Goal: Task Accomplishment & Management: Use online tool/utility

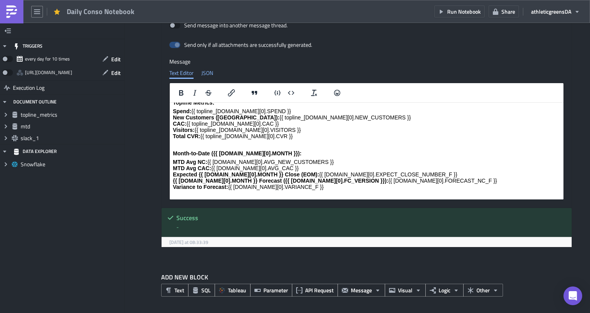
click at [213, 74] on div "JSON" at bounding box center [207, 73] width 12 height 12
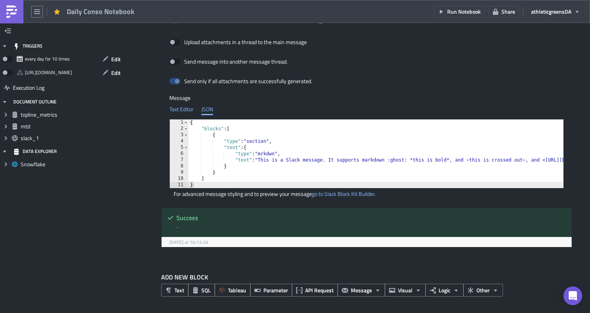
click at [185, 109] on div "Text Editor" at bounding box center [181, 109] width 24 height 12
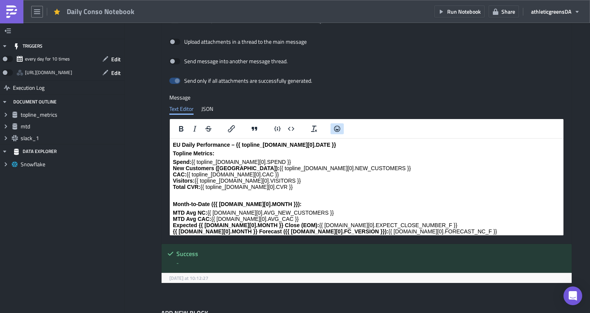
click at [290, 125] on icon "Emojis" at bounding box center [336, 128] width 9 height 9
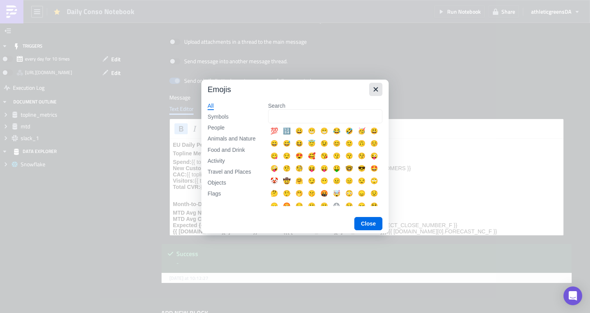
click at [290, 90] on icon "Close" at bounding box center [375, 89] width 4 height 4
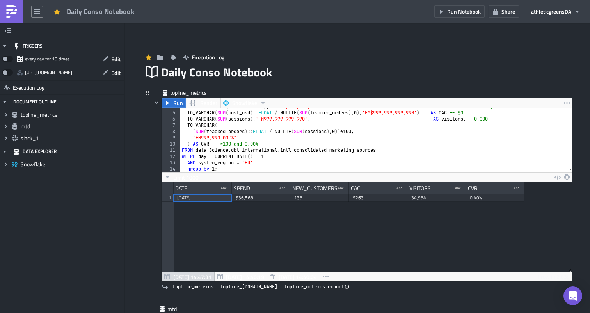
click at [290, 150] on div "TO_VARCHAR ( SUM ( new_customers ) , 'FM999,999,999,990' ) AS new_customers , -…" at bounding box center [375, 141] width 391 height 76
type textarea "AND system_region = 'EU' group by 1;"
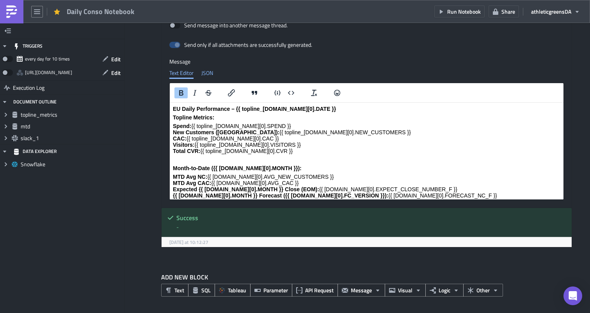
click at [209, 75] on div "JSON" at bounding box center [207, 73] width 12 height 12
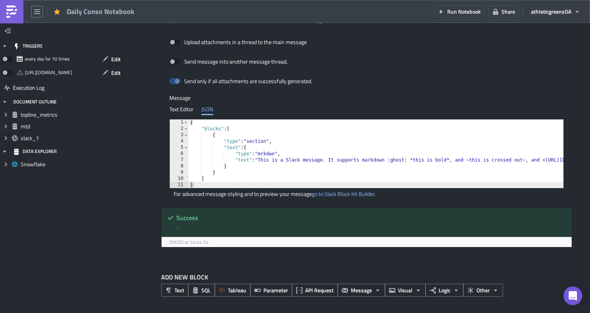
scroll to position [624, 0]
click at [186, 110] on div "Text Editor" at bounding box center [181, 109] width 24 height 12
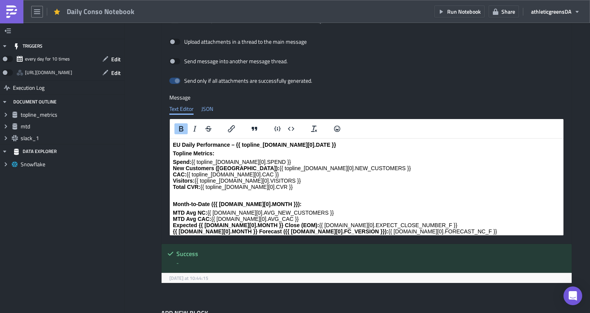
click at [209, 109] on div "JSON" at bounding box center [207, 109] width 12 height 12
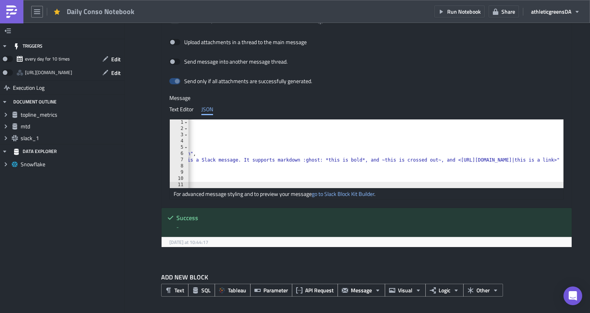
scroll to position [0, 95]
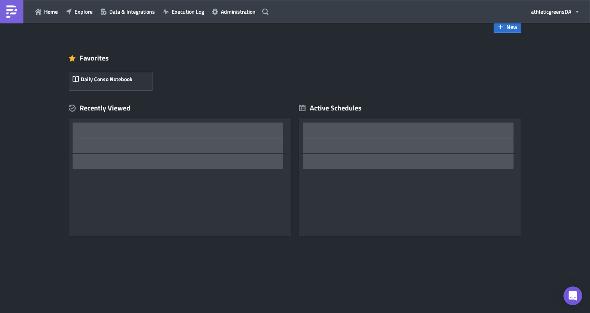
scroll to position [18, 0]
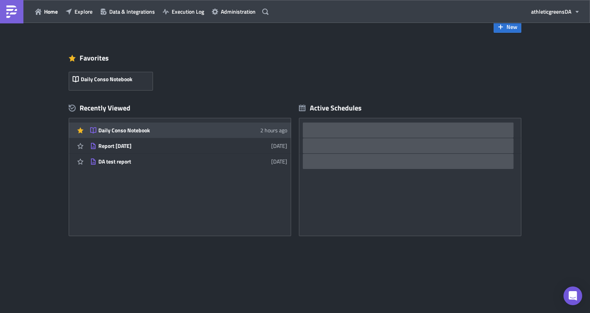
click at [225, 131] on div "Daily Conso Notebook" at bounding box center [166, 130] width 136 height 7
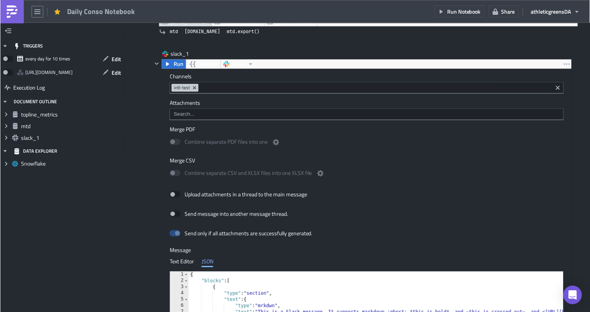
scroll to position [624, 0]
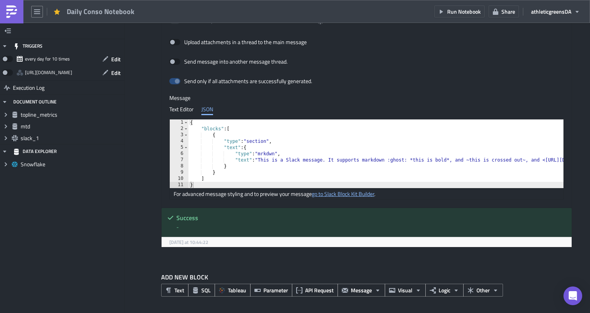
click at [290, 193] on link "go to Slack Block Kit Builder" at bounding box center [343, 194] width 62 height 8
click at [188, 113] on div "Text Editor" at bounding box center [181, 109] width 24 height 12
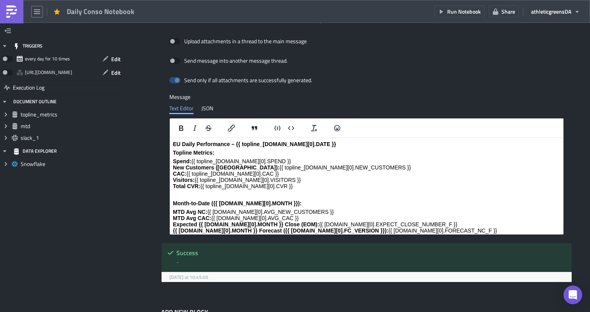
scroll to position [15, 0]
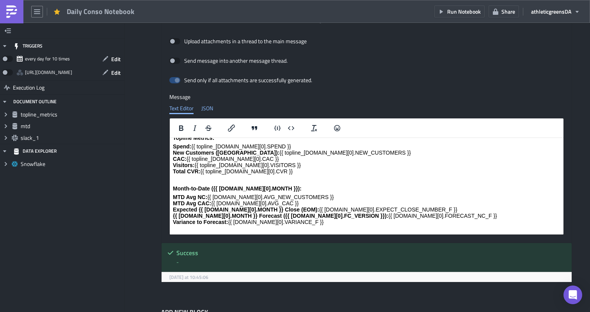
click at [206, 110] on div "JSON" at bounding box center [207, 109] width 12 height 12
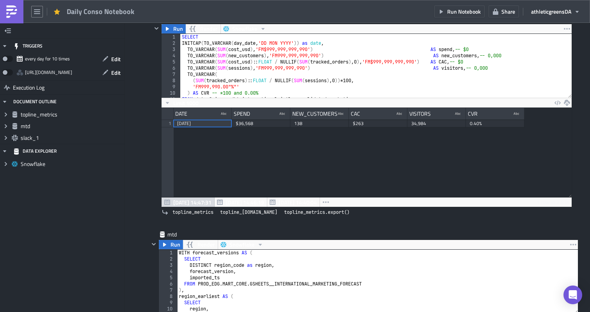
scroll to position [0, 0]
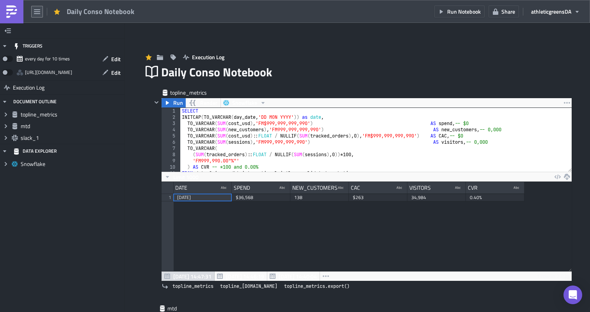
click at [37, 11] on icon "button" at bounding box center [37, 11] width 6 height 5
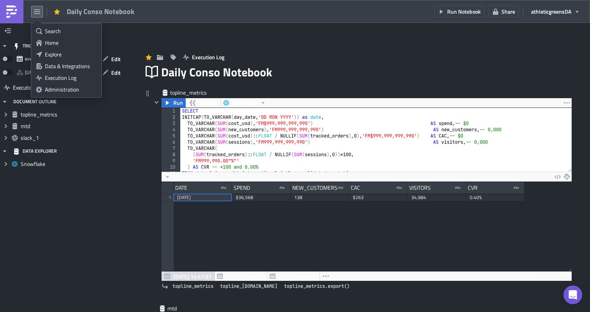
click at [148, 186] on div "topline_metrics Run Render Snowflake 1 2 3 4 5 6 7 8 9 10 11 12 SELECT INITCAP …" at bounding box center [357, 197] width 429 height 216
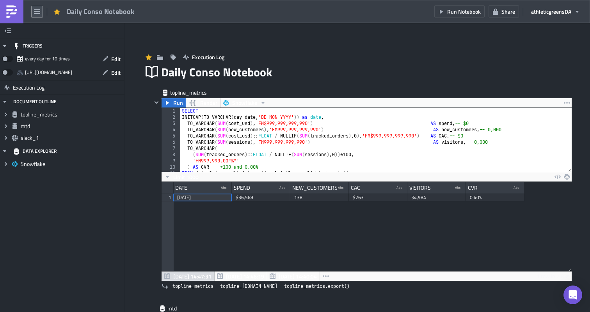
click at [37, 10] on icon "button" at bounding box center [37, 12] width 6 height 6
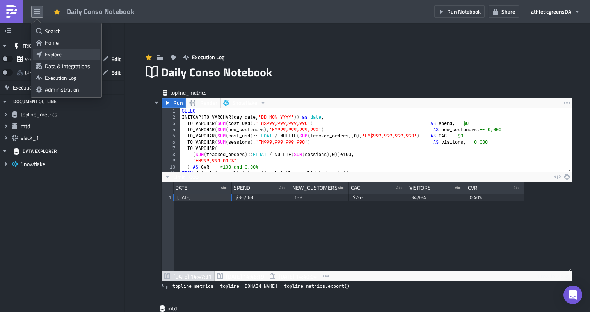
click at [62, 52] on div "Explore" at bounding box center [71, 55] width 52 height 8
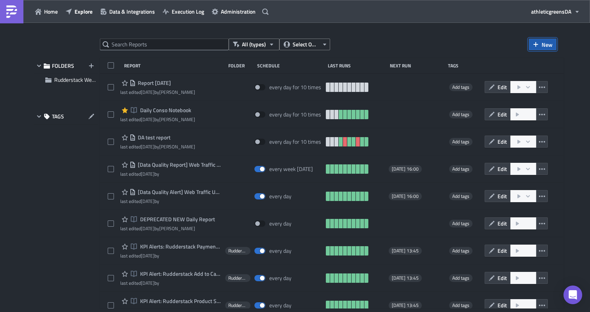
click at [543, 41] on span "New" at bounding box center [546, 45] width 11 height 8
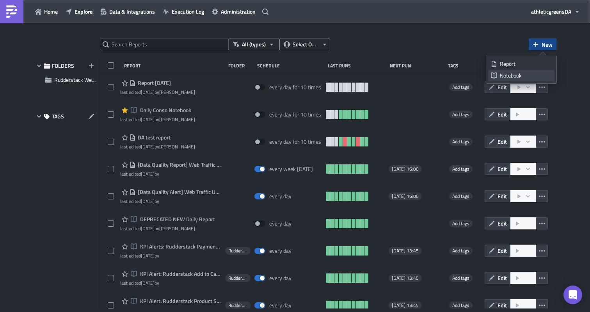
click at [510, 72] on div "Notebook" at bounding box center [526, 76] width 52 height 8
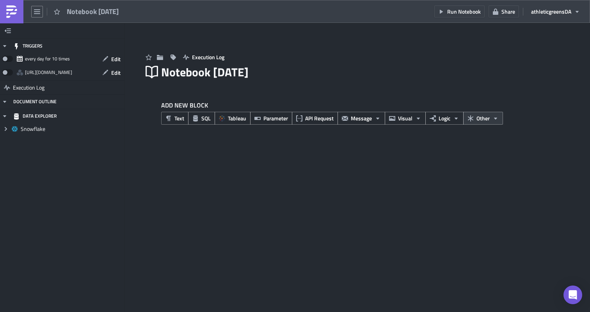
click at [479, 117] on span "Other" at bounding box center [482, 118] width 13 height 8
click at [354, 118] on span "Message" at bounding box center [361, 118] width 21 height 8
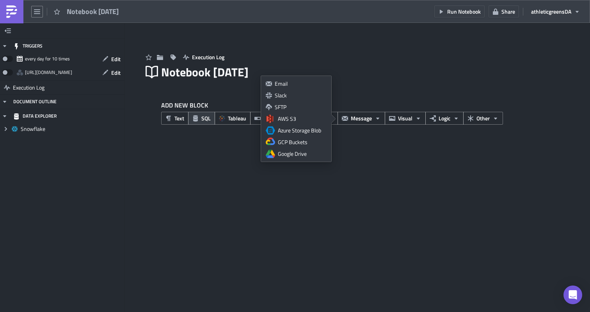
click at [207, 121] on span "SQL" at bounding box center [205, 118] width 9 height 8
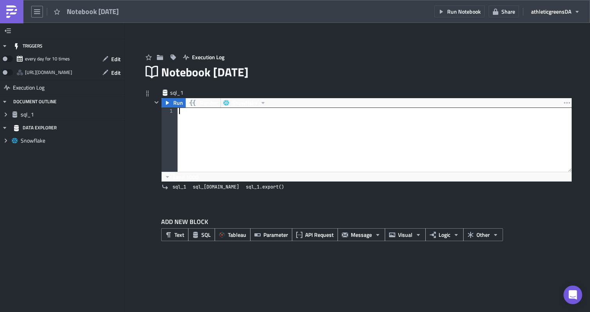
click at [209, 117] on div at bounding box center [374, 146] width 394 height 76
paste textarea "END;"
type textarea "END;"
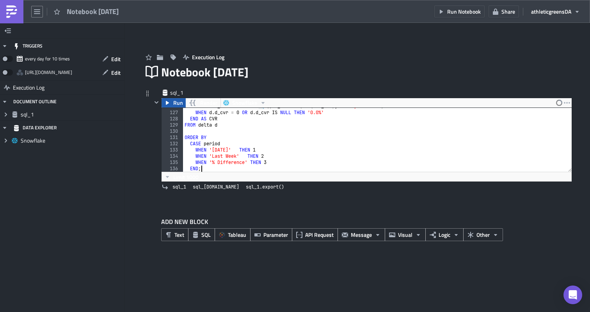
click at [174, 106] on span "Run" at bounding box center [178, 102] width 10 height 9
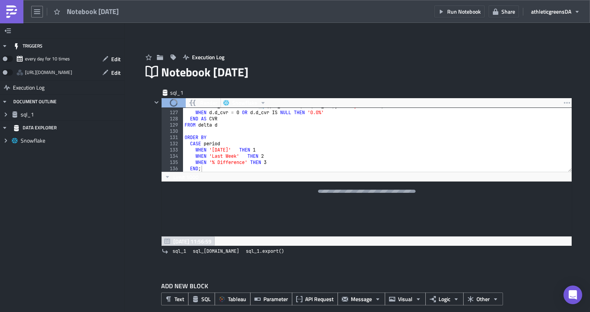
scroll to position [10, 0]
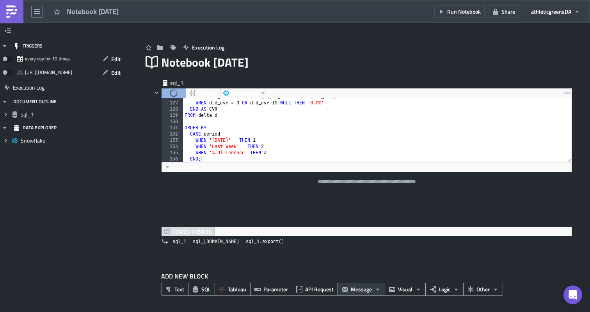
click at [351, 293] on span "Message" at bounding box center [361, 289] width 21 height 8
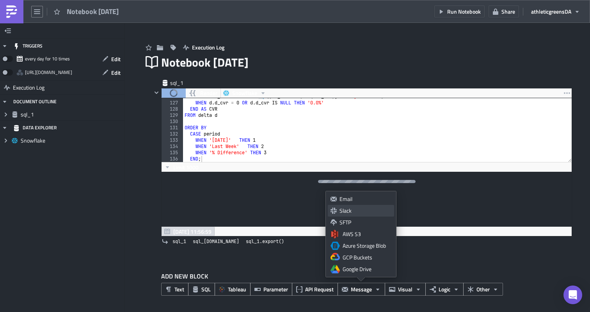
click at [353, 211] on div "Slack" at bounding box center [365, 211] width 52 height 8
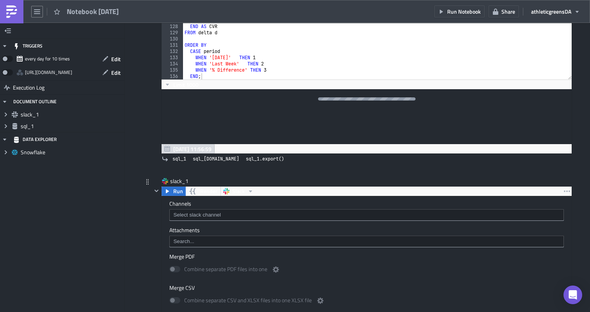
scroll to position [100, 0]
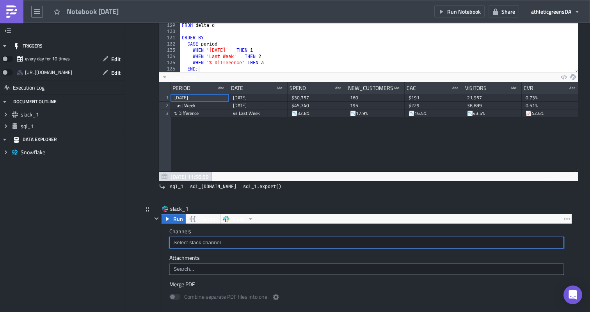
scroll to position [89, 419]
click at [200, 241] on input at bounding box center [366, 243] width 390 height 8
type input "intl"
click at [188, 268] on div "intl-test" at bounding box center [204, 269] width 61 height 8
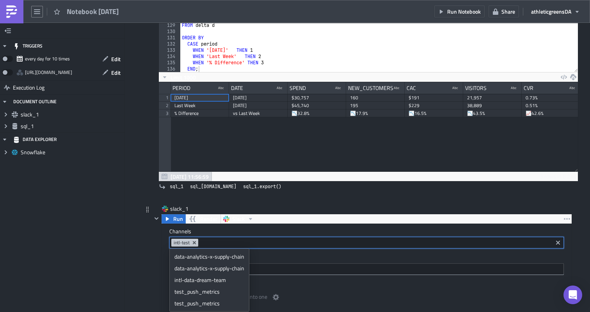
click at [266, 257] on label "Attachments" at bounding box center [366, 258] width 394 height 7
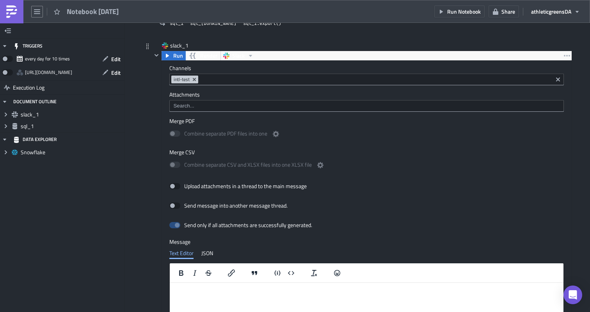
scroll to position [405, 0]
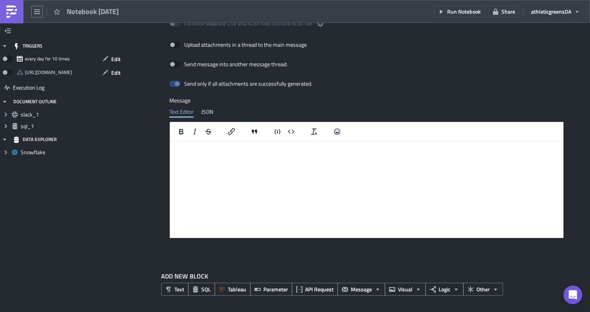
click at [262, 154] on html at bounding box center [367, 148] width 394 height 12
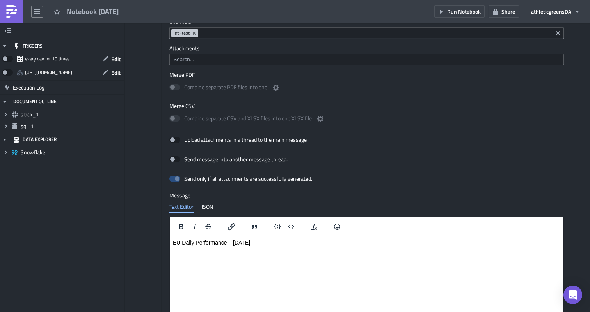
scroll to position [311, 0]
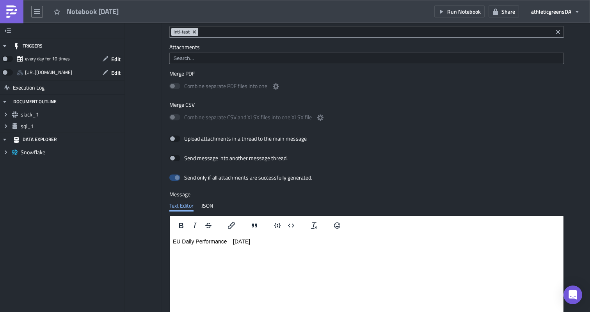
click at [282, 248] on html "EU Daily Performance – 09/06/2025" at bounding box center [367, 242] width 394 height 12
drag, startPoint x: 261, startPoint y: 241, endPoint x: 232, endPoint y: 239, distance: 28.5
click at [232, 239] on p "EU Daily Performance – 09/06/2025" at bounding box center [366, 242] width 387 height 6
click at [7, 125] on icon "Expand group" at bounding box center [6, 126] width 6 height 6
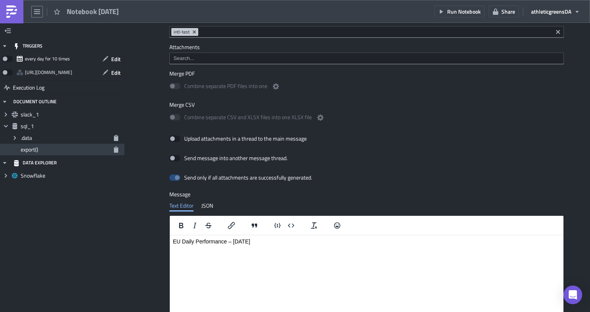
click at [18, 148] on div "export()" at bounding box center [62, 150] width 124 height 12
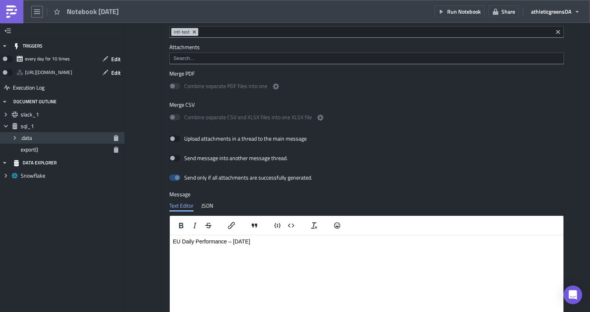
click at [16, 139] on icon "Expand group" at bounding box center [15, 138] width 6 height 6
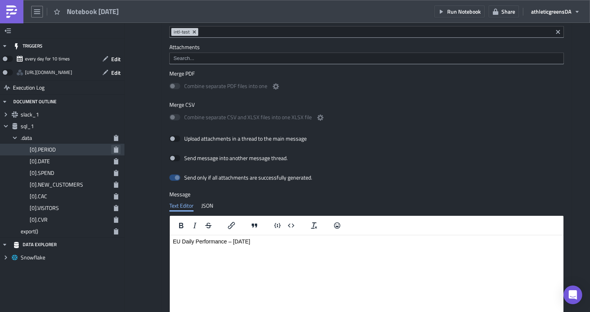
click at [116, 146] on button "button" at bounding box center [115, 149] width 9 height 9
click at [116, 161] on icon "button" at bounding box center [116, 161] width 4 height 6
click at [277, 247] on html "EU Daily Performance – 09/06/2025" at bounding box center [367, 242] width 394 height 12
drag, startPoint x: 254, startPoint y: 243, endPoint x: 232, endPoint y: 242, distance: 21.5
click at [232, 242] on p "EU Daily Performance – 09/06/2025" at bounding box center [366, 242] width 387 height 6
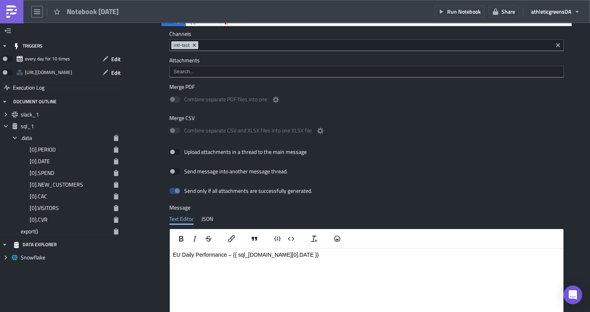
scroll to position [213, 0]
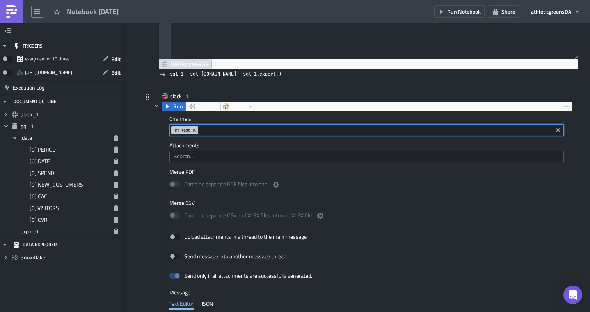
click at [200, 131] on input at bounding box center [375, 130] width 350 height 8
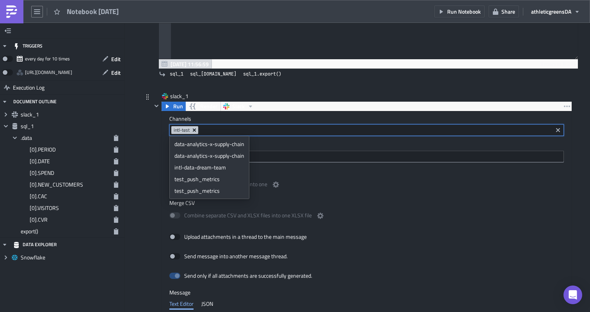
click at [196, 130] on icon "Remove Tag" at bounding box center [194, 130] width 6 height 6
type input "d"
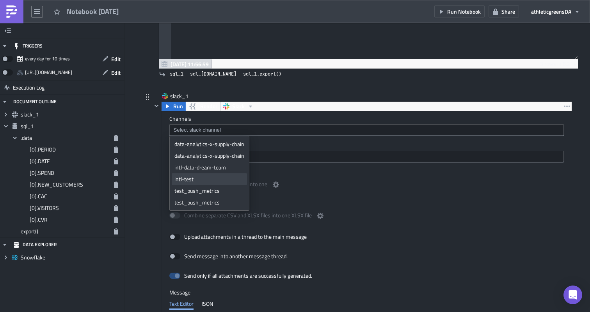
click at [197, 181] on div "intl-test" at bounding box center [209, 179] width 70 height 8
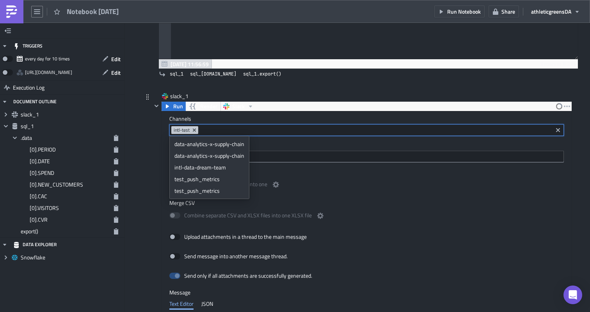
click at [311, 150] on div "Attachments" at bounding box center [366, 152] width 394 height 21
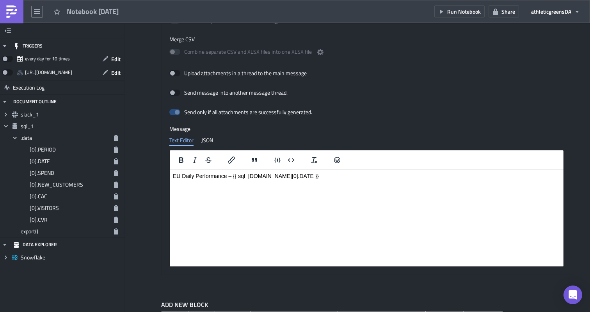
scroll to position [379, 0]
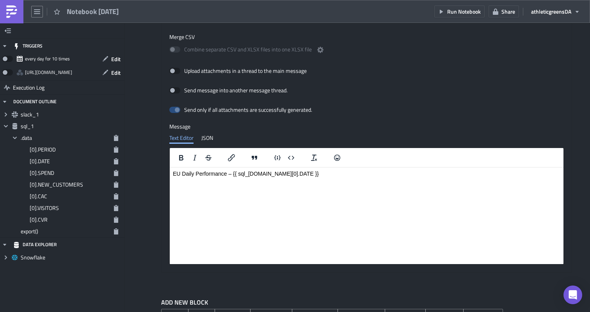
click at [229, 170] on html "EU Daily Performance – {{ sql_1.data[0].DATE }}" at bounding box center [367, 174] width 394 height 12
drag, startPoint x: 231, startPoint y: 174, endPoint x: 177, endPoint y: 174, distance: 53.4
click at [177, 174] on p "EU Daily Performance – {{ sql_1.data[0].DATE }}" at bounding box center [366, 174] width 387 height 6
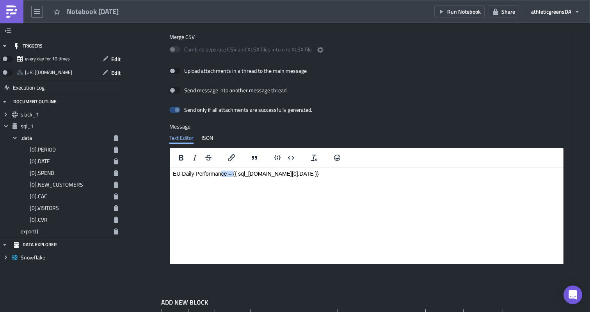
drag, startPoint x: 232, startPoint y: 175, endPoint x: 134, endPoint y: 174, distance: 97.9
click at [170, 174] on html "EU Daily Performance – {{ sql_1.data[0].DATE }}" at bounding box center [367, 174] width 394 height 12
click at [317, 178] on html "EU Daily Performance – {{ sql_1.data[0].DATE }}" at bounding box center [367, 174] width 394 height 12
click at [463, 11] on span "Run Notebook" at bounding box center [464, 11] width 34 height 8
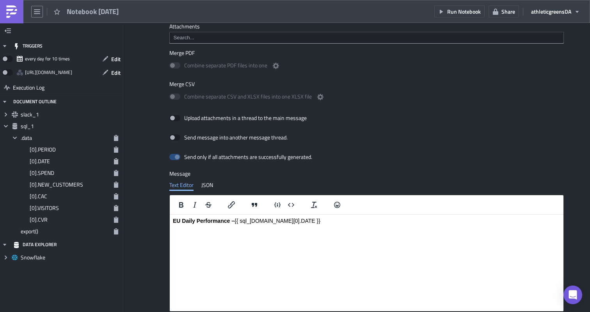
scroll to position [335, 0]
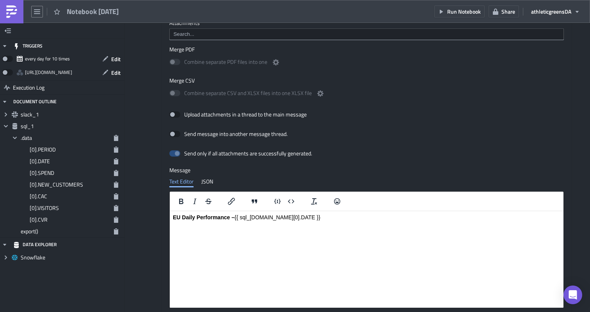
click at [293, 216] on p "EU Daily Performance – {{ sql_1.data[0].DATE }}" at bounding box center [366, 217] width 387 height 6
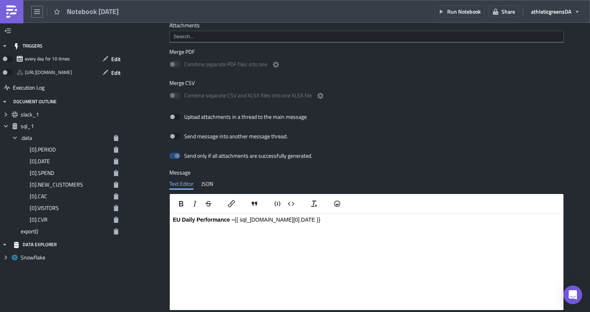
scroll to position [405, 0]
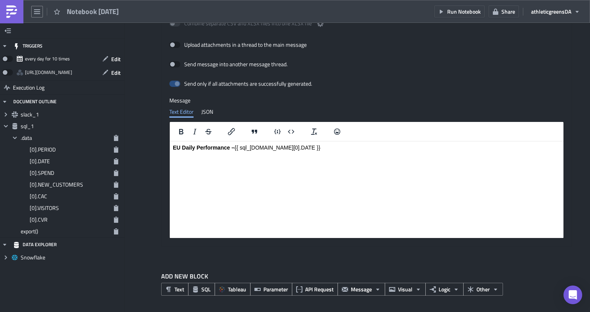
click at [231, 163] on html "EU Daily Performance – {{ sql_1.data[0].DATE }}" at bounding box center [367, 152] width 394 height 21
click at [342, 135] on icon "Emojis" at bounding box center [336, 131] width 9 height 9
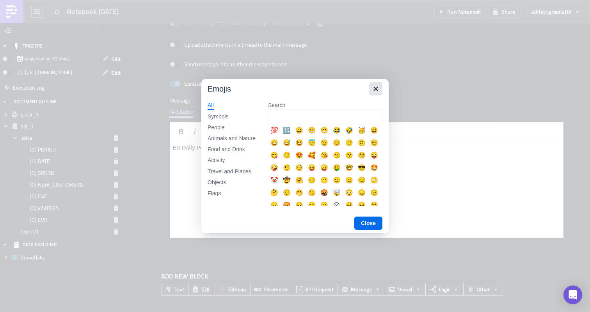
click at [374, 87] on icon "Close" at bounding box center [375, 88] width 9 height 9
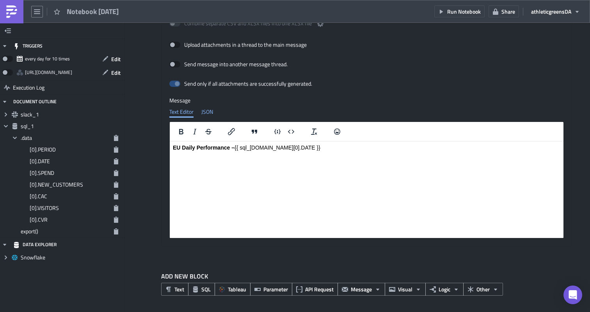
click at [206, 116] on div "JSON" at bounding box center [207, 112] width 12 height 12
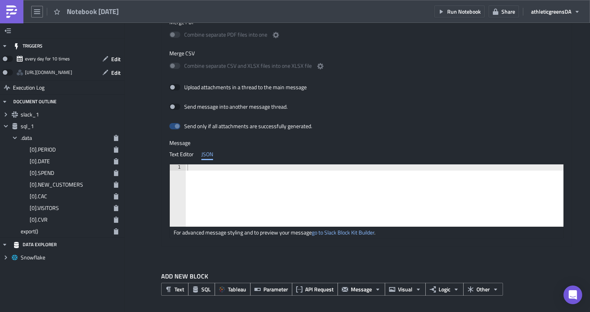
scroll to position [363, 0]
click at [184, 157] on div "Text Editor" at bounding box center [181, 155] width 24 height 12
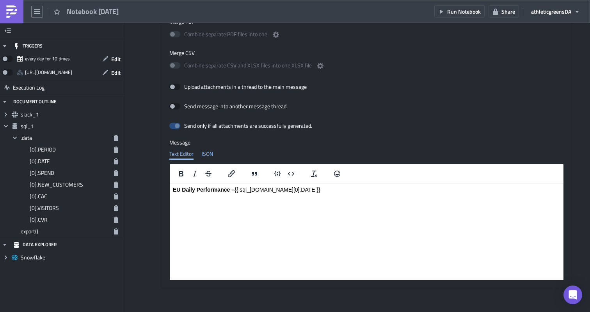
click at [210, 157] on div "JSON" at bounding box center [207, 154] width 12 height 12
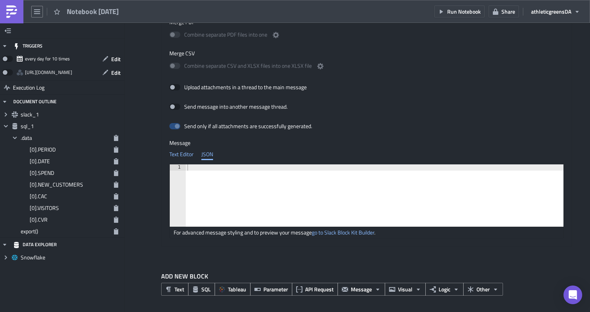
click at [187, 156] on div "Text Editor" at bounding box center [181, 155] width 24 height 12
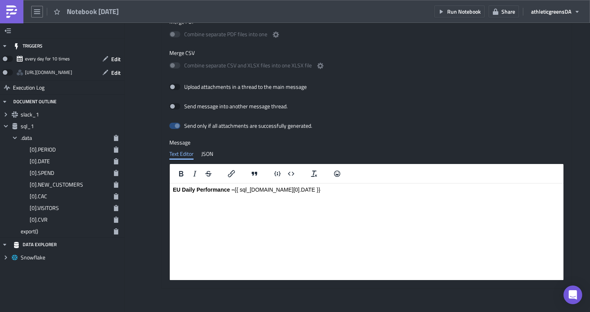
click at [207, 205] on html "EU Daily Performance – {{ sql_1.data[0].DATE }}" at bounding box center [367, 194] width 394 height 21
click at [317, 189] on p "EU Daily Performance – {{ sql_1.data[0].DATE }}" at bounding box center [366, 190] width 387 height 6
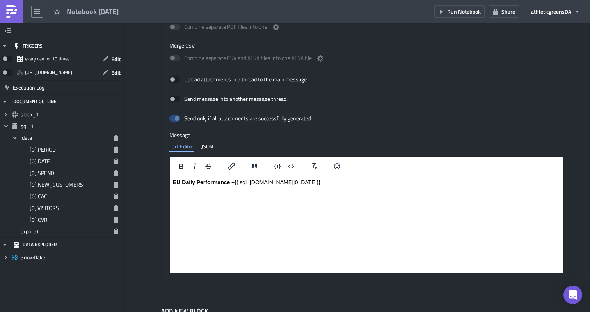
scroll to position [405, 0]
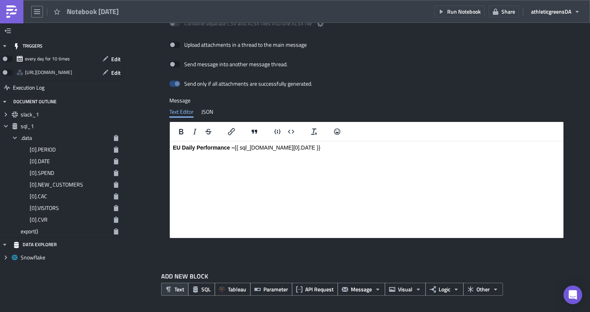
click at [170, 294] on button "Text" at bounding box center [174, 289] width 27 height 13
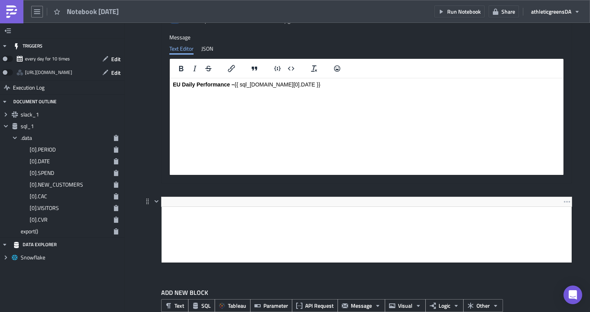
scroll to position [485, 0]
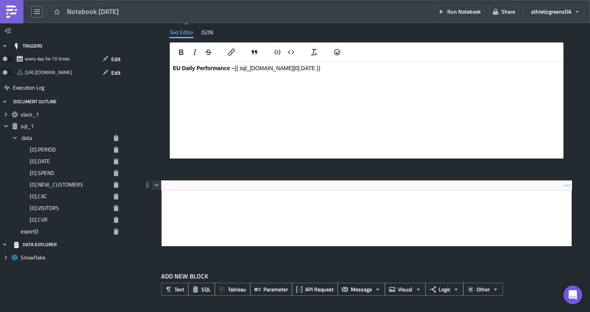
click at [158, 185] on icon "button" at bounding box center [156, 185] width 6 height 6
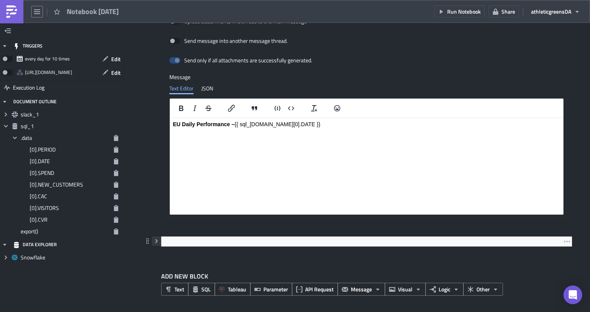
scroll to position [429, 0]
click at [155, 243] on icon "button" at bounding box center [156, 241] width 6 height 6
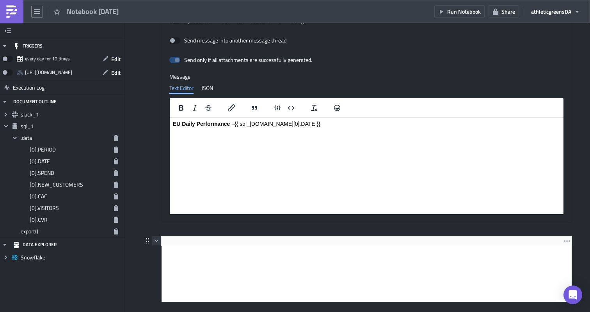
scroll to position [485, 0]
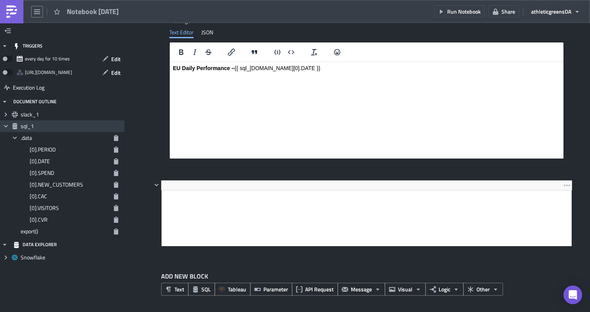
click at [5, 121] on span "Collapse group" at bounding box center [6, 127] width 12 height 12
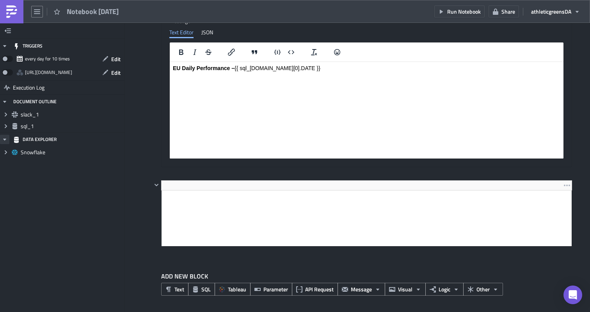
click at [4, 140] on icon "button" at bounding box center [4, 140] width 3 height 2
click at [4, 140] on icon "button" at bounding box center [5, 139] width 6 height 6
click at [4, 153] on icon "Expand group" at bounding box center [6, 152] width 6 height 6
click at [4, 152] on icon "Collapse group" at bounding box center [6, 152] width 6 height 6
click at [6, 115] on icon at bounding box center [6, 115] width 2 height 4
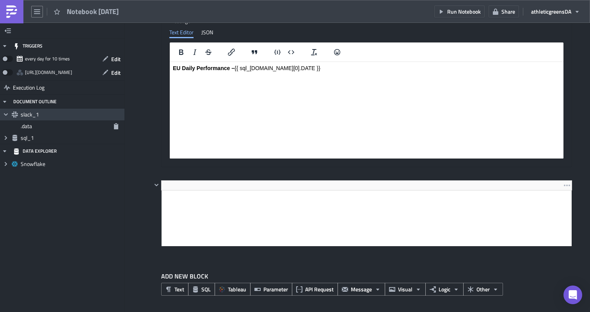
click at [6, 115] on icon "Collapse group" at bounding box center [6, 115] width 6 height 6
click at [6, 115] on icon "Expand group" at bounding box center [6, 115] width 6 height 6
click at [21, 124] on span ".data" at bounding box center [26, 126] width 11 height 8
click at [5, 115] on icon at bounding box center [6, 114] width 4 height 2
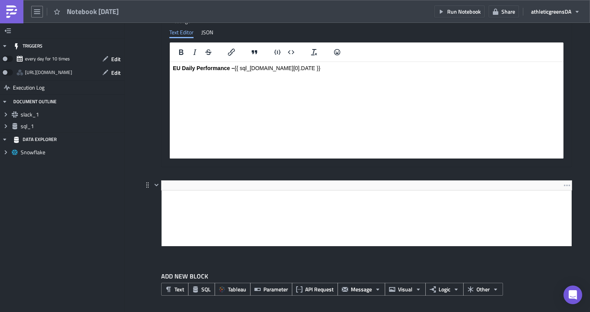
click at [183, 191] on html at bounding box center [366, 197] width 410 height 12
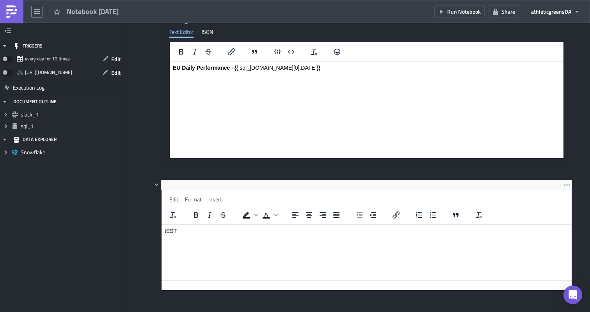
click at [117, 215] on div "TRIGGERS every day for 10 times Edit https://pushmetrics.io/api/v1/report/RelZ7…" at bounding box center [62, 167] width 125 height 289
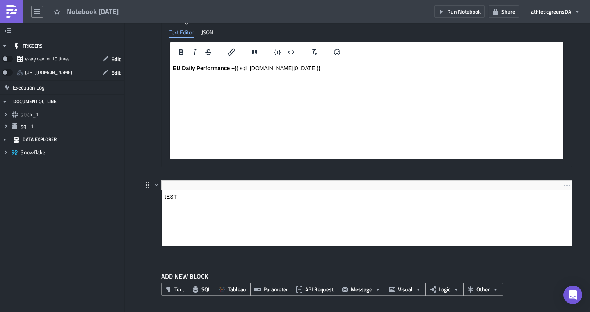
click at [196, 191] on html "tEST" at bounding box center [366, 197] width 410 height 12
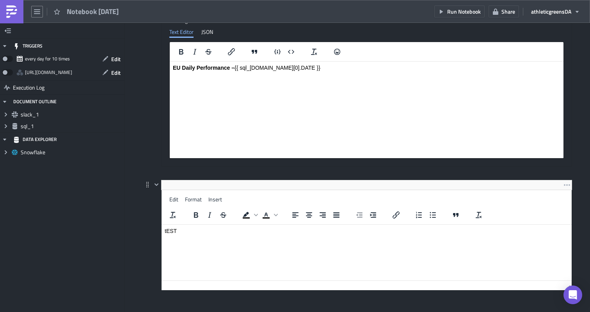
click at [175, 231] on p "tEST" at bounding box center [367, 231] width 404 height 6
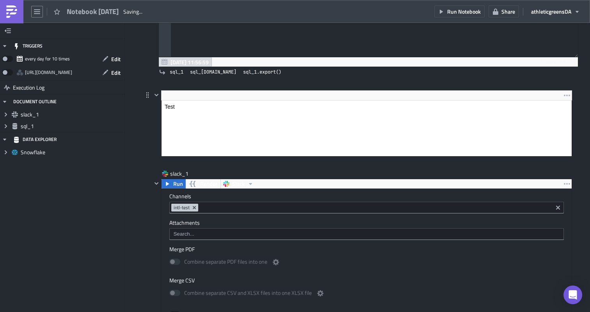
scroll to position [0, 0]
click at [224, 101] on html "Test" at bounding box center [366, 107] width 410 height 12
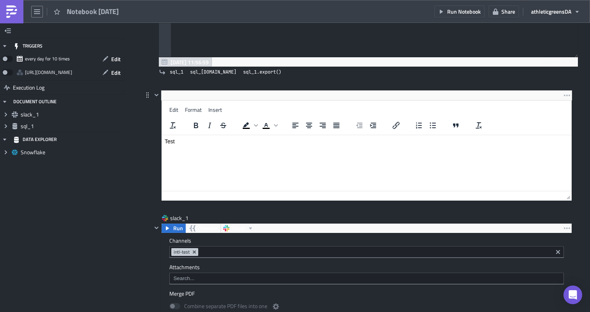
click at [237, 148] on html "Test" at bounding box center [366, 141] width 410 height 12
click at [220, 197] on div "sql_1 Run Render Snowflake END; 126 127 128 129 130 131 132 133 134 135 136 WHE…" at bounding box center [357, 224] width 429 height 700
click at [174, 148] on html "Test" at bounding box center [366, 141] width 410 height 12
click at [168, 197] on div "sql_1 Run Render Snowflake END; 126 127 128 129 130 131 132 133 134 135 136 WHE…" at bounding box center [357, 224] width 429 height 700
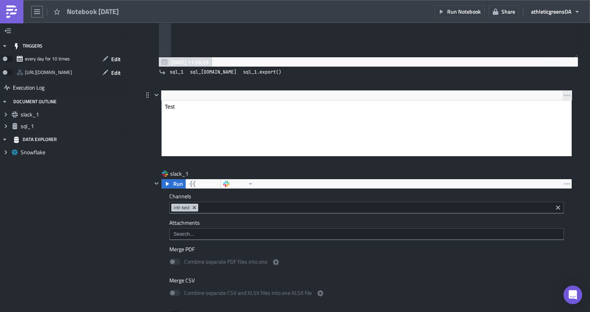
click at [565, 92] on button "button" at bounding box center [566, 95] width 9 height 9
click at [564, 182] on icon "button" at bounding box center [567, 184] width 6 height 6
click at [505, 172] on div "slack_1" at bounding box center [362, 174] width 420 height 9
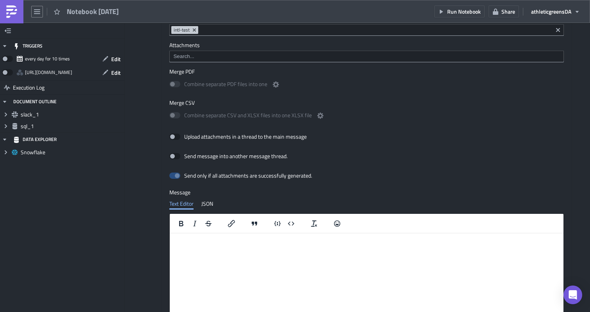
scroll to position [403, 0]
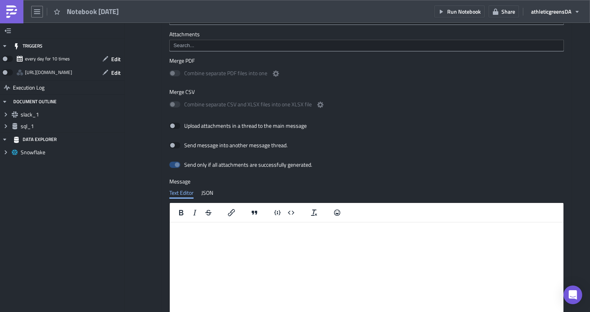
click at [332, 236] on html at bounding box center [367, 229] width 394 height 13
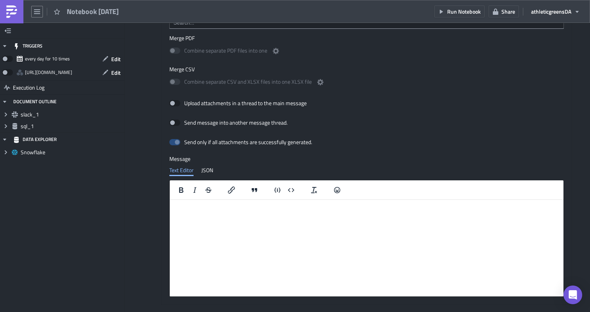
scroll to position [435, 0]
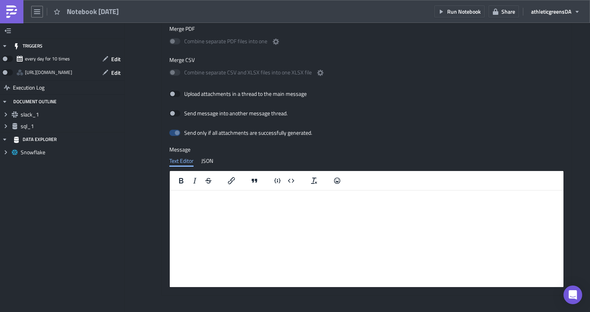
click at [222, 201] on html at bounding box center [367, 197] width 394 height 13
click at [202, 204] on html at bounding box center [367, 197] width 394 height 13
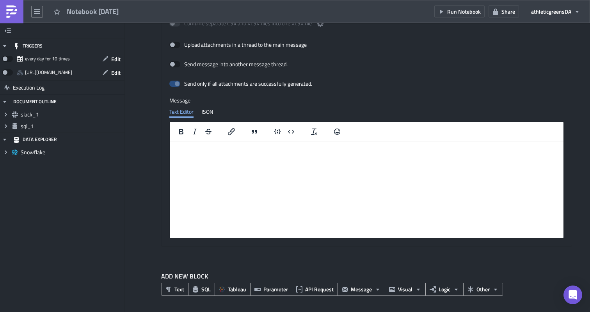
click at [221, 155] on html at bounding box center [367, 148] width 394 height 13
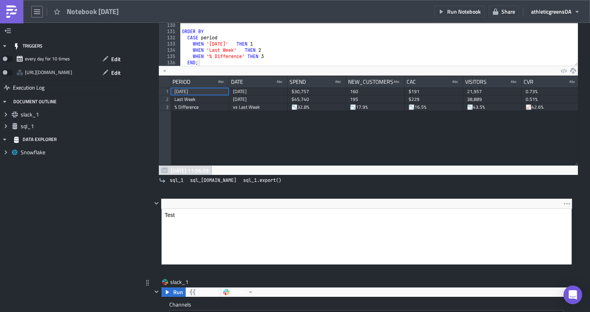
scroll to position [114, 0]
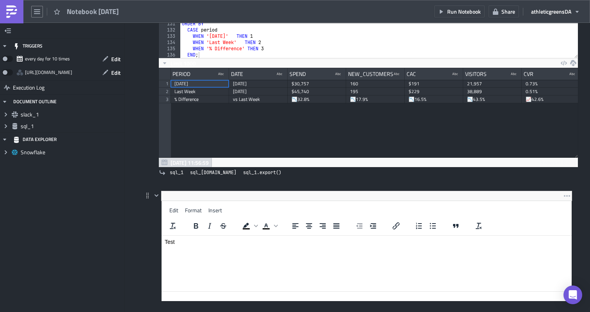
click at [188, 236] on html "Test" at bounding box center [366, 242] width 410 height 12
click at [222, 211] on button "Insert" at bounding box center [215, 210] width 20 height 11
click at [194, 248] on html "Test" at bounding box center [366, 242] width 410 height 12
click at [206, 243] on p "Test" at bounding box center [367, 242] width 404 height 6
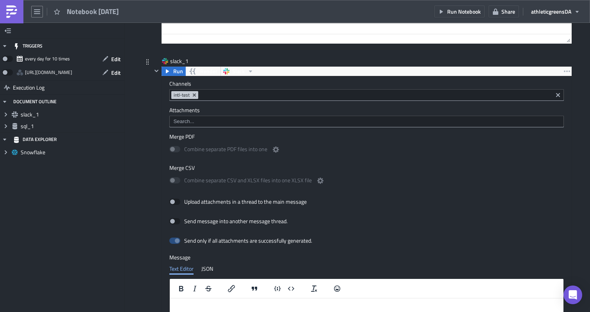
scroll to position [388, 0]
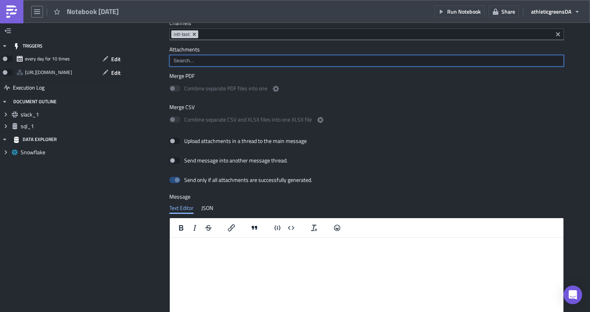
click at [204, 104] on div "Channels intl-test Attachments Merge PDF Combine separate PDF files into one Me…" at bounding box center [366, 179] width 410 height 327
click at [227, 66] on div at bounding box center [366, 62] width 390 height 10
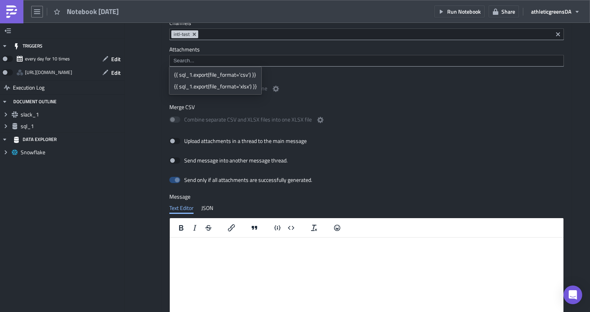
click at [225, 251] on html at bounding box center [367, 244] width 394 height 13
click at [194, 246] on body "Rich Text Area. Press ALT-0 for help." at bounding box center [366, 244] width 387 height 7
click at [7, 105] on icon "button" at bounding box center [5, 102] width 6 height 6
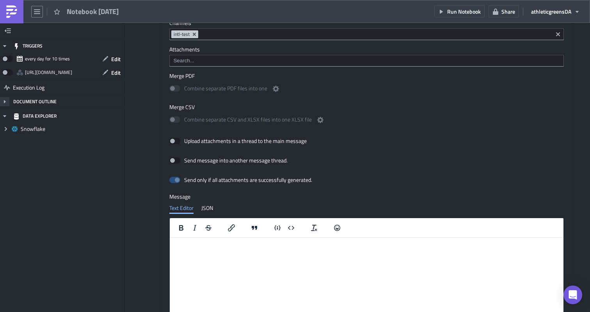
click at [7, 105] on icon "button" at bounding box center [5, 102] width 6 height 6
click at [79, 248] on div "TRIGGERS every day for 10 times Edit https://pushmetrics.io/api/v1/report/RelZ7…" at bounding box center [62, 167] width 125 height 289
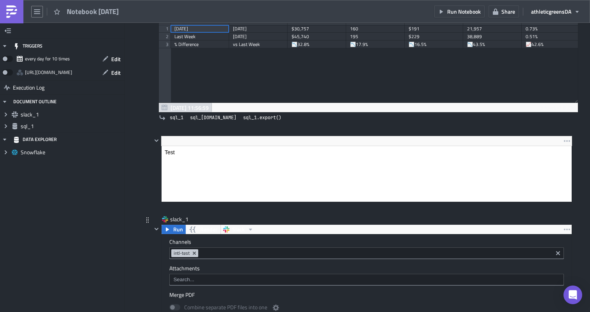
scroll to position [155, 0]
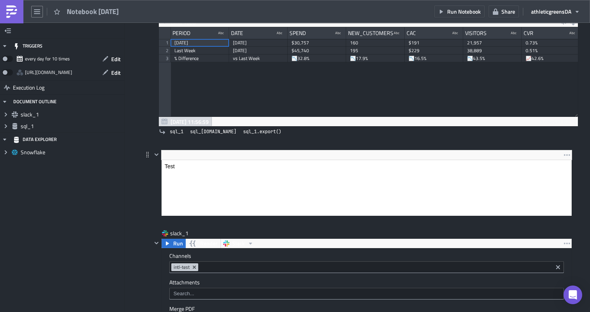
click at [169, 155] on div at bounding box center [366, 155] width 411 height 10
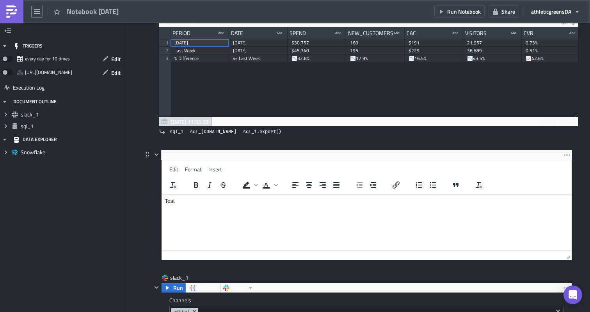
click at [177, 195] on html "Test" at bounding box center [366, 201] width 410 height 12
click at [3, 124] on icon "Expand group" at bounding box center [6, 126] width 6 height 6
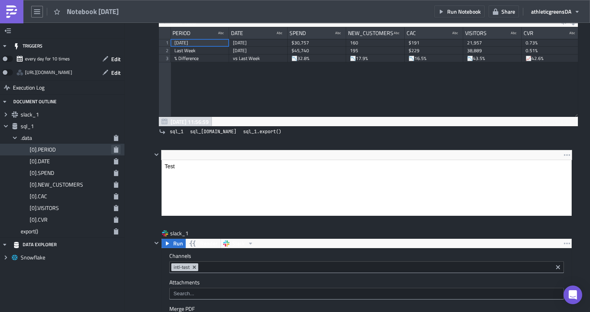
click at [116, 148] on icon "button" at bounding box center [116, 150] width 4 height 6
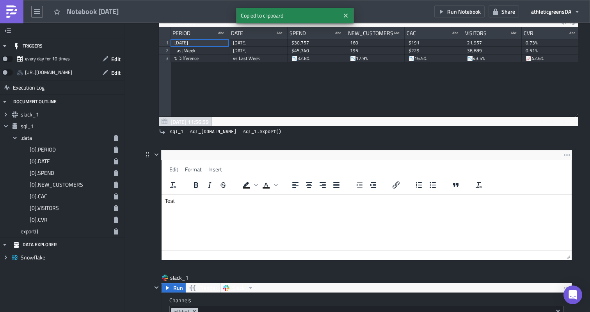
click at [179, 195] on html "Test" at bounding box center [366, 205] width 410 height 21
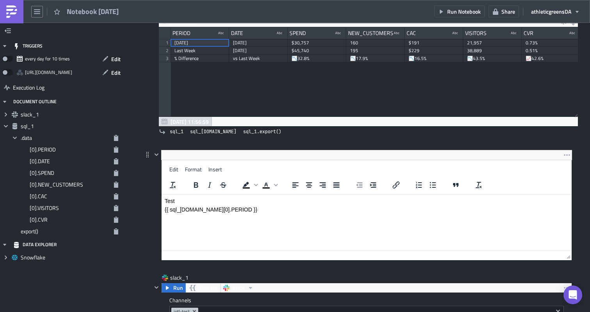
click at [250, 216] on html "Test {{ sql_1.data[0].PERIOD }}" at bounding box center [366, 205] width 410 height 21
click at [152, 183] on div at bounding box center [156, 205] width 9 height 111
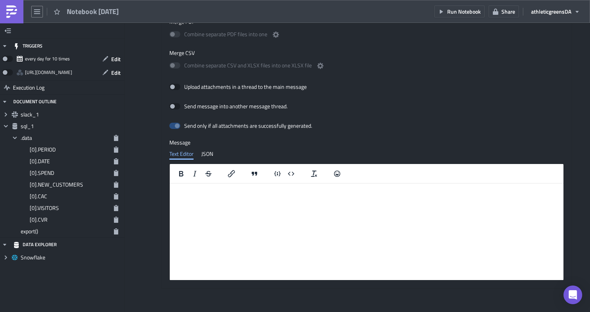
scroll to position [485, 0]
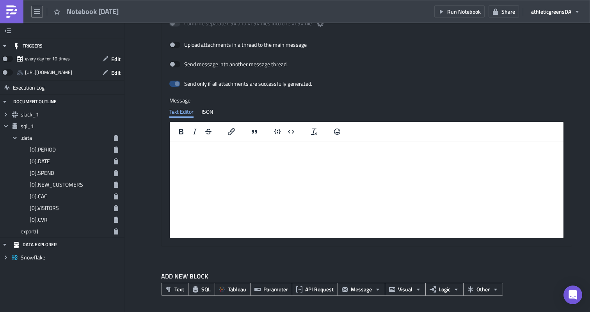
click at [197, 154] on html at bounding box center [367, 148] width 394 height 13
click at [202, 115] on div "JSON" at bounding box center [207, 112] width 12 height 12
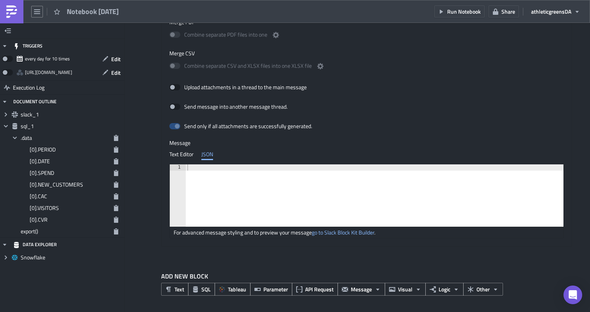
click at [206, 172] on div at bounding box center [383, 202] width 394 height 75
click at [323, 231] on link "go to Slack Block Kit Builder" at bounding box center [343, 233] width 62 height 8
click at [217, 168] on div at bounding box center [375, 202] width 378 height 75
paste textarea "}"
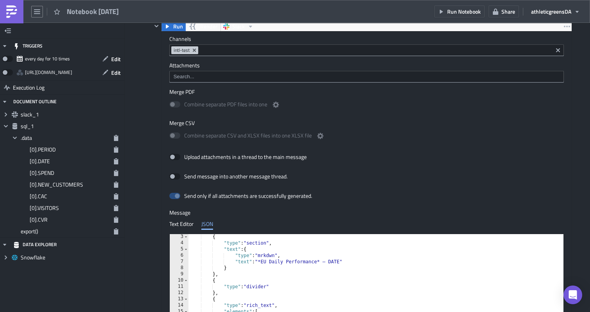
scroll to position [386, 0]
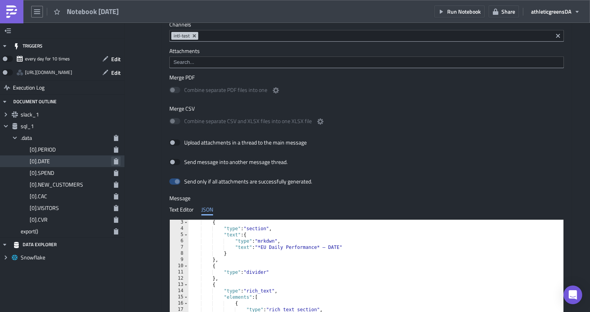
click at [115, 160] on icon "button" at bounding box center [116, 161] width 4 height 6
click at [335, 247] on div "{ "type" : "section" , "text" : { "type" : "mrkdwn" , "text" : "*EU Daily Perfo…" at bounding box center [392, 273] width 408 height 106
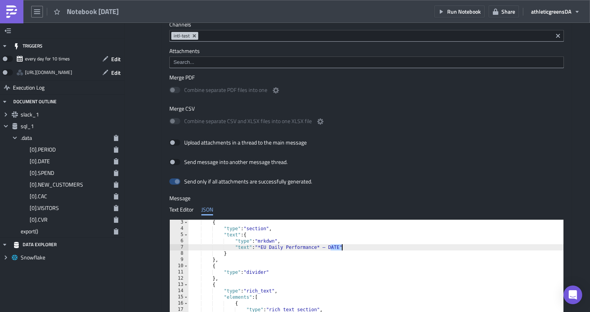
paste textarea "{{ sql_[DOMAIN_NAME][0].DATE }}"
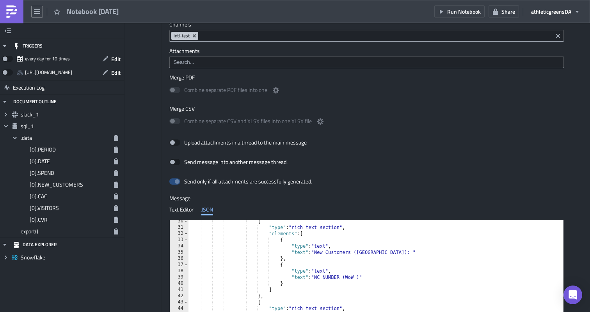
scroll to position [183, 0]
click at [117, 185] on icon "button" at bounding box center [116, 185] width 4 height 6
drag, startPoint x: 342, startPoint y: 277, endPoint x: 316, endPoint y: 277, distance: 25.7
click at [316, 278] on div "{ "type" : "rich_text_section" , "elements" : [ { "type" : "text" , "text" : "N…" at bounding box center [392, 271] width 408 height 106
paste textarea "{{ sql_1.data[0].NEW_CUSTOMERS }}"
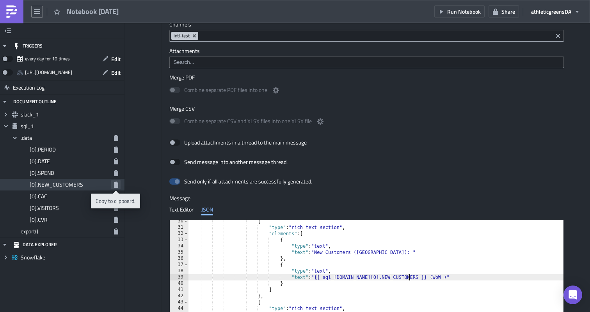
click at [115, 185] on icon "button" at bounding box center [116, 185] width 4 height 6
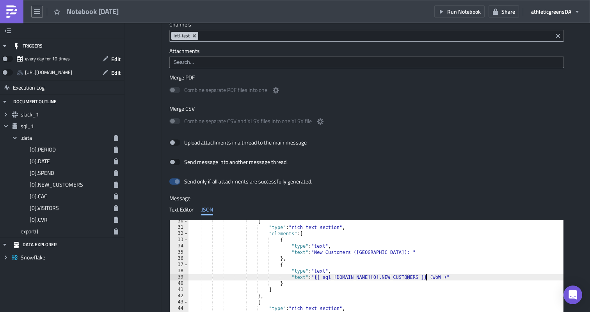
click at [426, 278] on div "{ "type" : "rich_text_section" , "elements" : [ { "type" : "text" , "text" : "N…" at bounding box center [392, 271] width 408 height 106
paste textarea "{{ sql_1.data[0].NEW_CUSTOMERS }}"
click at [468, 279] on div "{ "type" : "rich_text_section" , "elements" : [ { "type" : "text" , "text" : "N…" at bounding box center [392, 271] width 408 height 106
click at [462, 209] on div "Text Editor JSON" at bounding box center [366, 210] width 394 height 12
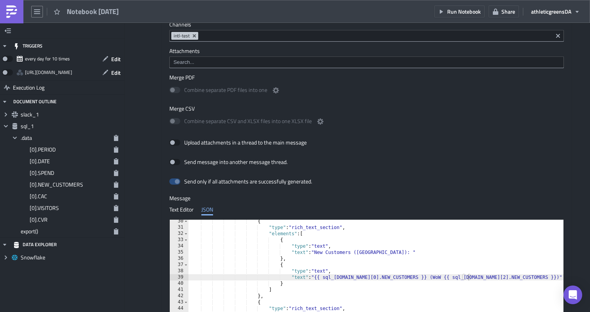
click at [446, 250] on div "{ "type" : "rich_text_section" , "elements" : [ { "type" : "text" , "text" : "N…" at bounding box center [392, 271] width 408 height 106
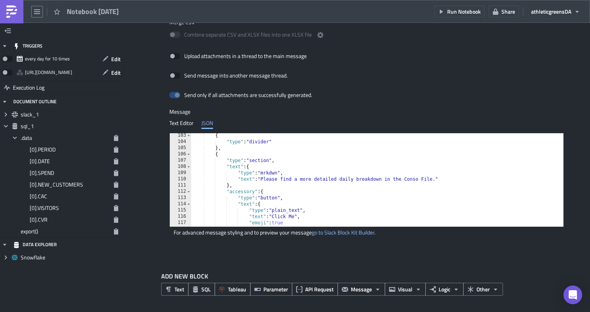
scroll to position [686, 0]
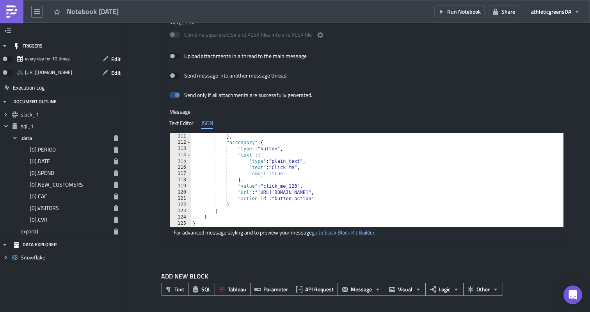
click at [372, 246] on div "Channels intl-test Attachments Merge PDF Combine separate PDF files into one Me…" at bounding box center [366, 89] width 410 height 316
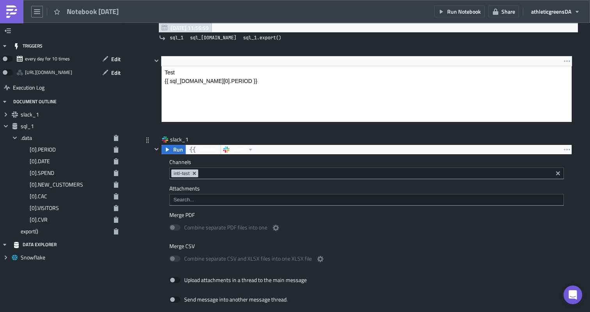
scroll to position [236, 0]
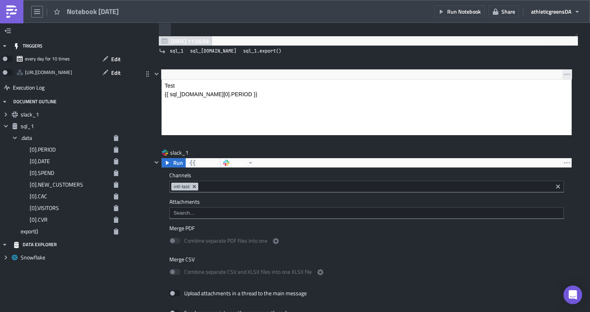
click at [564, 74] on icon "button" at bounding box center [567, 74] width 6 height 6
click at [552, 87] on link "Remove" at bounding box center [554, 93] width 66 height 12
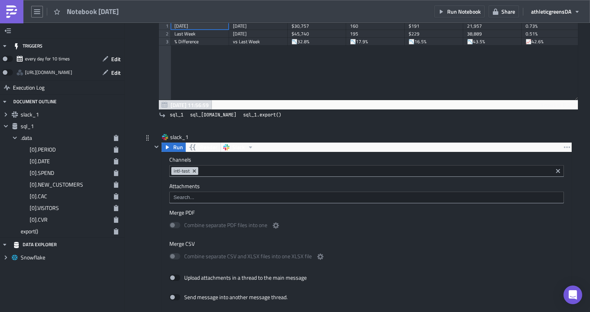
scroll to position [112, 0]
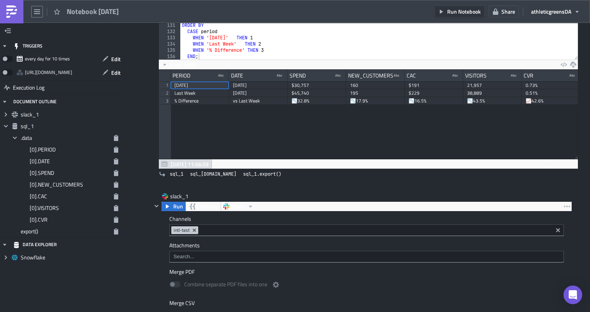
click at [466, 16] on button "Run Notebook" at bounding box center [459, 11] width 50 height 12
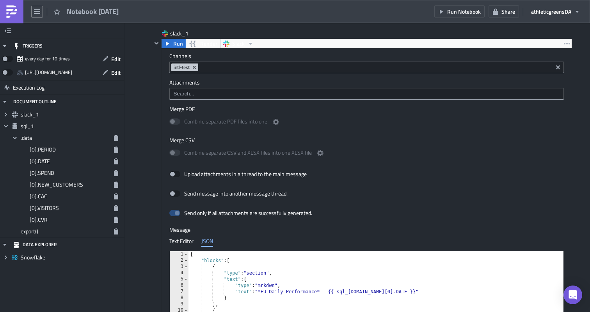
scroll to position [394, 0]
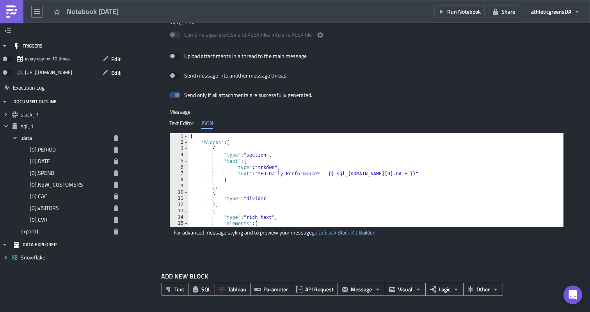
click at [260, 161] on div "{ "blocks" : [ { "type" : "section" , "text" : { "type" : "mrkdwn" , "text" : "…" at bounding box center [392, 186] width 408 height 106
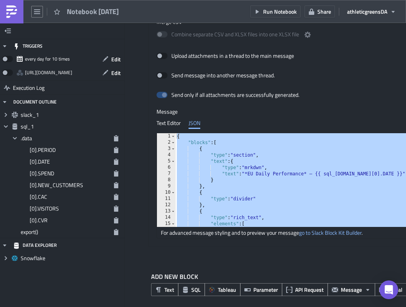
scroll to position [38911, 38620]
click at [117, 175] on icon "button" at bounding box center [116, 173] width 4 height 6
click at [114, 197] on icon "button" at bounding box center [116, 196] width 4 height 6
click at [118, 211] on icon "button" at bounding box center [116, 208] width 6 height 6
click at [117, 221] on icon "button" at bounding box center [116, 220] width 4 height 6
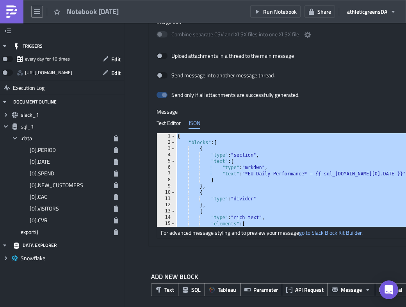
click at [252, 171] on div "{ "blocks" : [ { "type" : "section" , "text" : { "type" : "mrkdwn" , "text" : "…" at bounding box center [379, 186] width 408 height 106
paste textarea
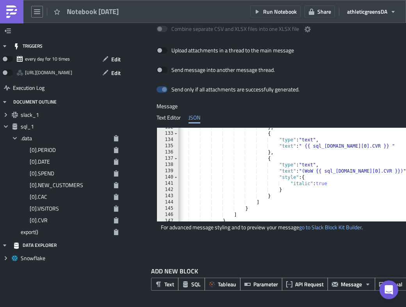
scroll to position [821, 0]
click at [252, 143] on div "} , { "type" : "text" , "text" : " {{ sql_1.data[0].CVR }} " } , { "type" : "te…" at bounding box center [380, 177] width 408 height 106
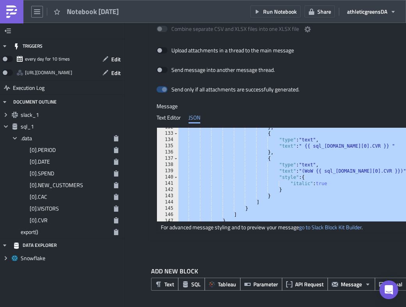
paste textarea
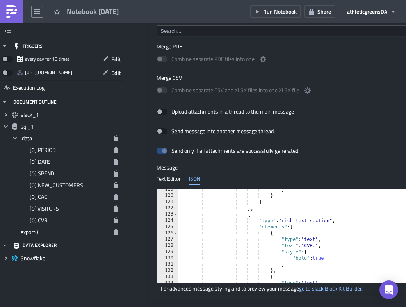
scroll to position [332, 0]
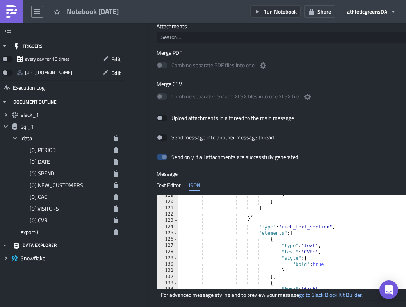
click at [261, 14] on button "Run Notebook" at bounding box center [275, 11] width 50 height 12
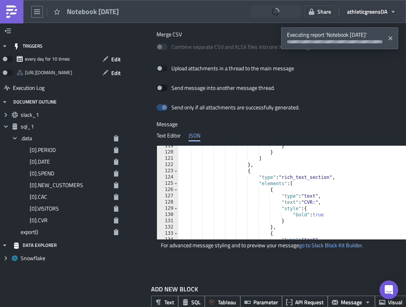
scroll to position [400, 0]
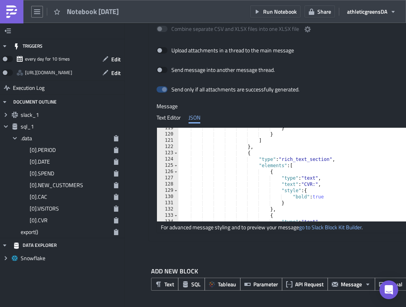
click at [250, 152] on div "} } ] } , { "type" : "rich_text_section" , "elements" : [ { "type" : "text" , "…" at bounding box center [382, 178] width 408 height 106
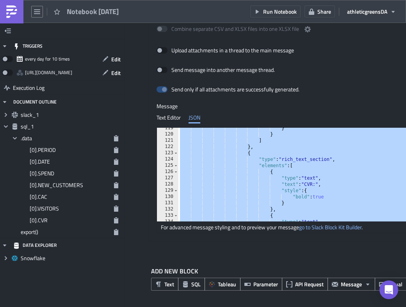
paste textarea
type textarea "}"
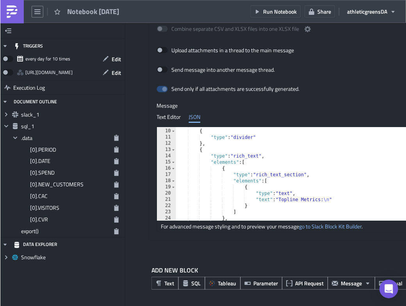
scroll to position [60, 0]
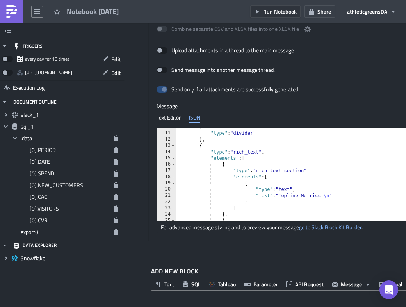
click at [290, 10] on span "Run Notebook" at bounding box center [280, 11] width 34 height 8
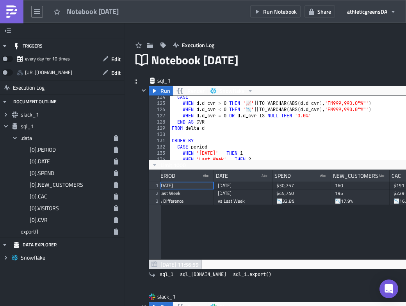
scroll to position [785, 0]
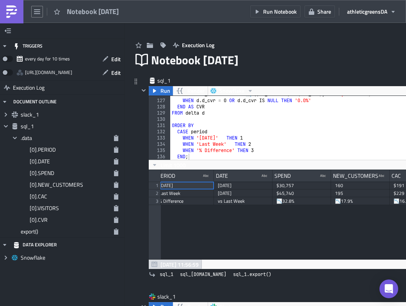
click at [214, 133] on div "WHEN d . d_cvr < 0 THEN ' 📉 ' || TO_VARCHAR ( ABS ( d . d_cvr ) , 'FM999,990.0"…" at bounding box center [349, 129] width 358 height 76
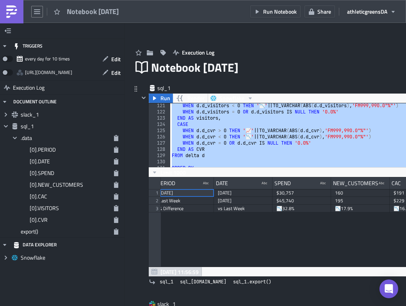
scroll to position [2, 0]
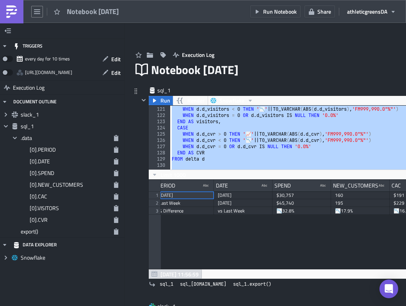
paste textarea
type textarea "END;"
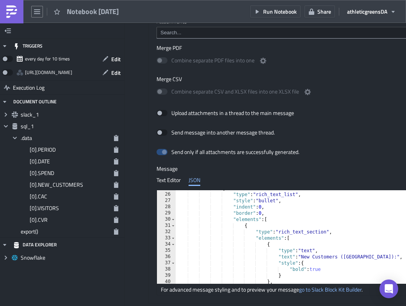
scroll to position [155, 0]
type textarea ""elements": ["
click at [254, 238] on div "{ "type" : "rich_text_list" , "style" : "bullet" , "indent" : 0 , "border" : 0 …" at bounding box center [379, 238] width 408 height 106
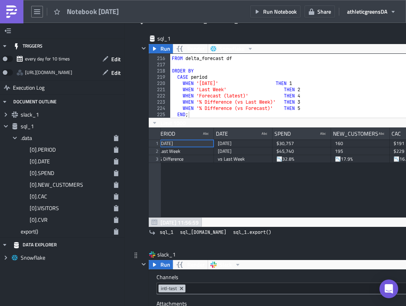
scroll to position [0, 2]
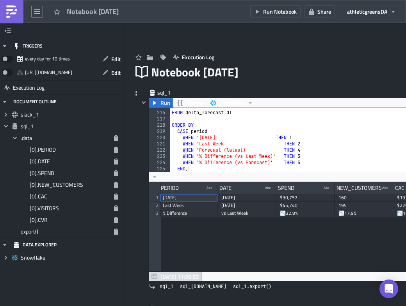
click at [262, 145] on div "NULL AS CVR FROM delta_forecast df ORDER BY CASE period WHEN 'Yesterday' THEN 1…" at bounding box center [349, 141] width 358 height 76
type textarea "WHEN '% Difference (vs Forecast)' THEN 5 END;"
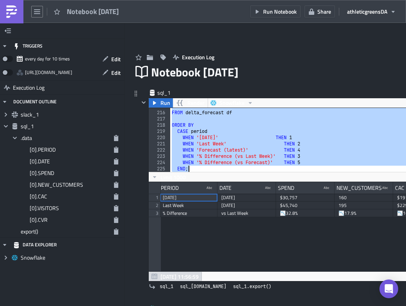
paste textarea
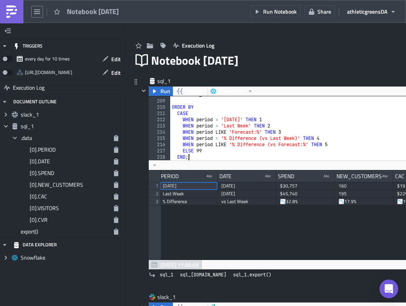
scroll to position [1296, 0]
click at [285, 133] on div "FROM delta_forecast df ORDER BY CASE WHEN period = 'Yesterday' THEN 1 WHEN peri…" at bounding box center [349, 130] width 358 height 76
click at [327, 140] on div "FROM delta_forecast df ORDER BY CASE WHEN period = 'Yesterday' THEN 1 WHEN peri…" at bounding box center [349, 130] width 358 height 76
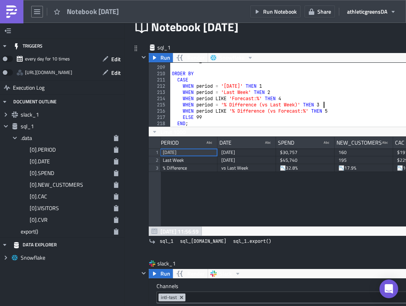
scroll to position [0, 0]
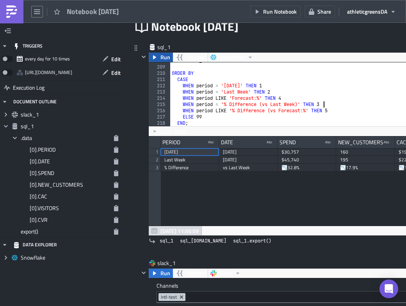
click at [168, 60] on span "Run" at bounding box center [165, 57] width 10 height 9
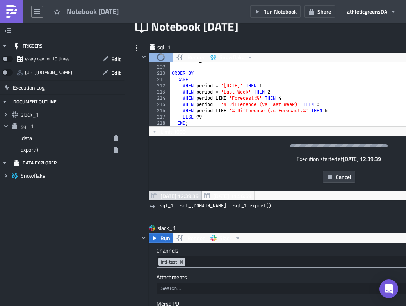
click at [235, 99] on div "FROM delta_forecast df ORDER BY CASE WHEN period = 'Yesterday' THEN 1 WHEN peri…" at bounding box center [349, 96] width 358 height 76
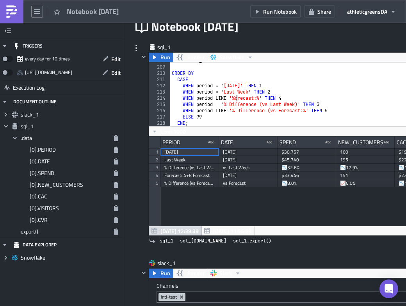
scroll to position [89, 380]
click at [257, 104] on div "FROM delta_forecast df ORDER BY CASE WHEN period = 'Yesterday' THEN 1 WHEN peri…" at bounding box center [349, 96] width 358 height 76
type textarea "WHEN period = '% Difference (vs Last Week)' THEN 3"
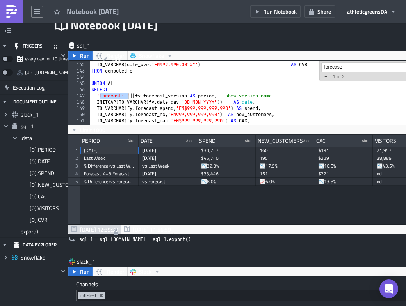
scroll to position [879, 0]
type input "forecast:"
drag, startPoint x: 142, startPoint y: 95, endPoint x: 97, endPoint y: 94, distance: 44.9
click at [97, 94] on div "TO_VARCHAR ( c . lw_sessions , 'FM999,999,999,990' ) AS visitors , TO_VARCHAR (…" at bounding box center [269, 93] width 358 height 76
click at [347, 68] on input "forecast:" at bounding box center [363, 67] width 85 height 10
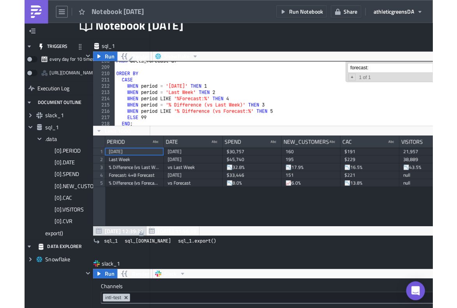
scroll to position [1296, 0]
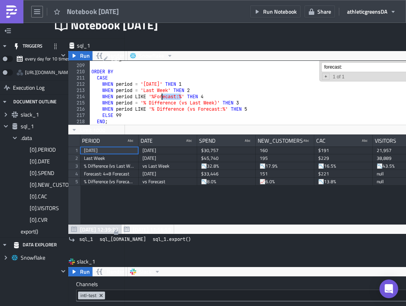
drag, startPoint x: 181, startPoint y: 97, endPoint x: 160, endPoint y: 97, distance: 21.1
click at [159, 97] on div "FROM delta_forecast df ORDER BY CASE WHEN period = 'Yesterday' THEN 1 WHEN peri…" at bounding box center [269, 94] width 358 height 76
click at [180, 97] on div "FROM delta_forecast df ORDER BY CASE WHEN period = 'Yesterday' THEN 1 WHEN peri…" at bounding box center [269, 94] width 358 height 76
click at [298, 95] on div "FROM delta_forecast df ORDER BY CASE WHEN period = 'Yesterday' THEN 1 WHEN peri…" at bounding box center [269, 94] width 358 height 76
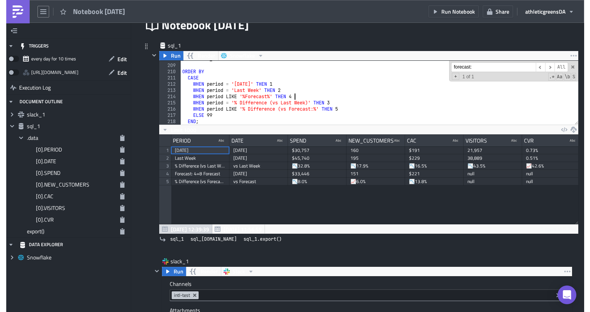
scroll to position [47, 0]
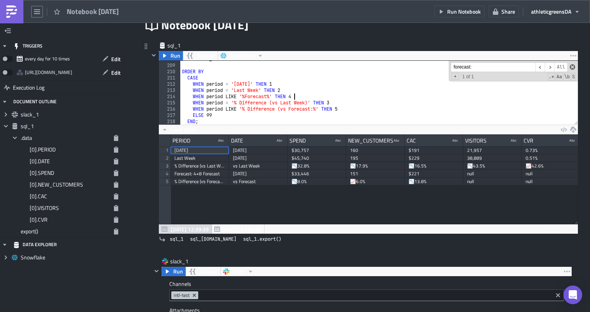
click at [573, 68] on span at bounding box center [571, 66] width 5 height 5
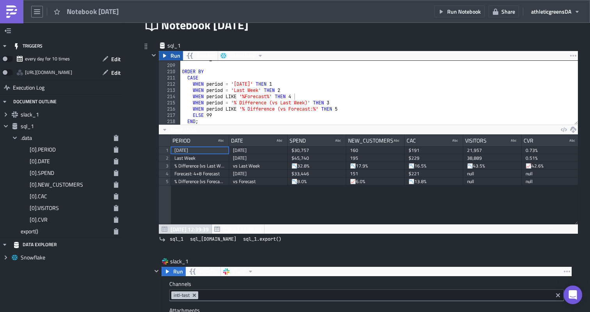
click at [173, 57] on span "Run" at bounding box center [175, 55] width 10 height 9
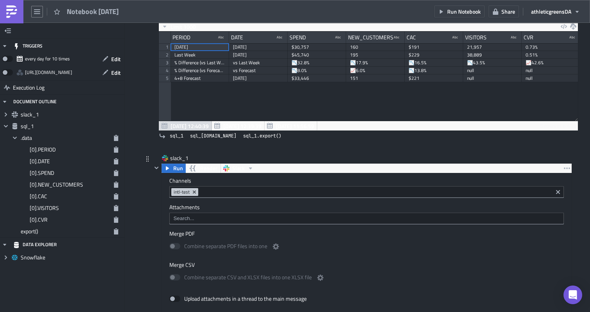
scroll to position [141, 0]
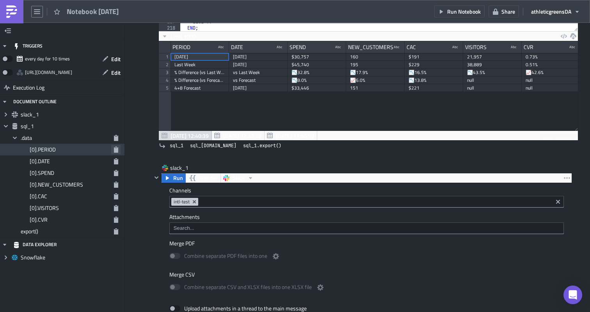
click at [117, 149] on icon "button" at bounding box center [116, 150] width 4 height 6
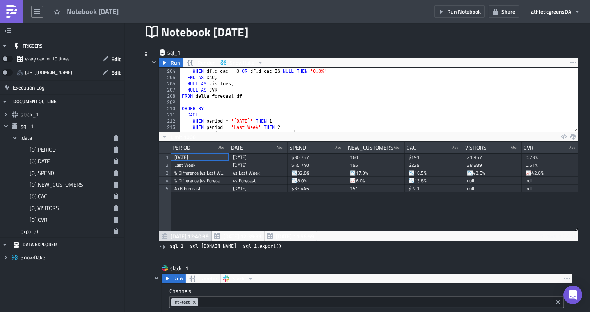
scroll to position [1237, 0]
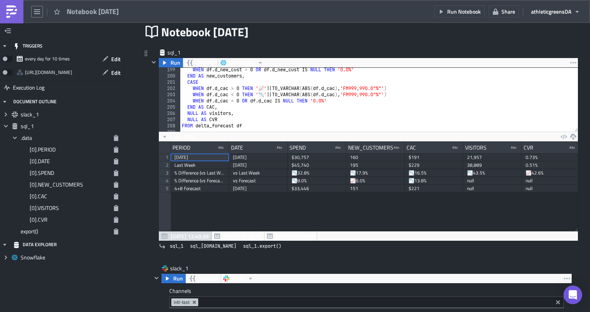
click at [285, 101] on div "WHEN df . d_new_cust = 0 OR df . d_new_cust IS NULL THEN '0.0%' END AS new_cust…" at bounding box center [378, 105] width 397 height 76
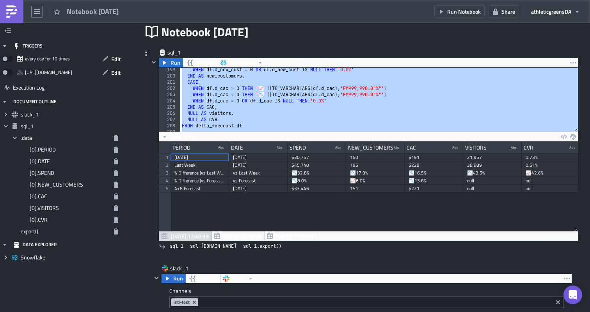
paste textarea "}"
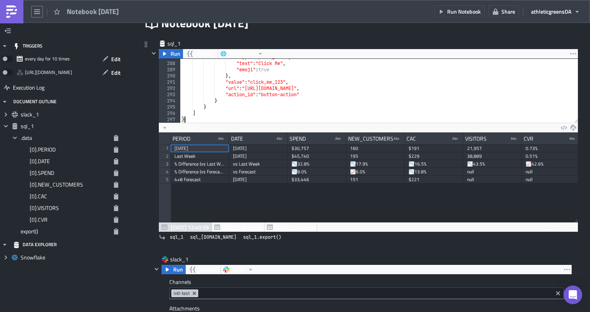
scroll to position [50, 0]
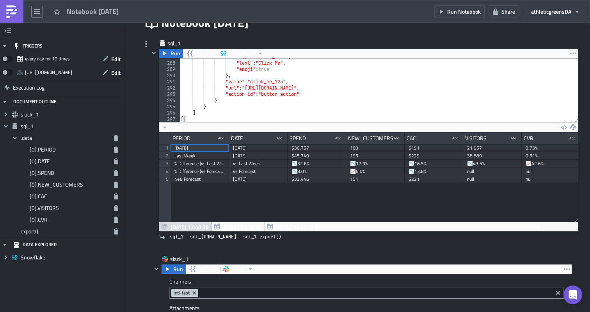
type textarea "ELSE 99 END;"
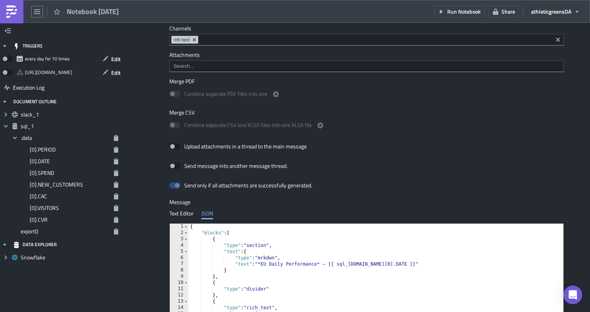
scroll to position [343, 0]
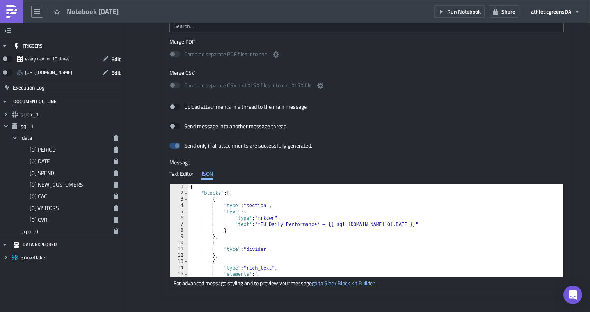
click at [261, 247] on div "{ "blocks" : [ { "type" : "section" , "text" : { "type" : "mrkdwn" , "text" : "…" at bounding box center [392, 237] width 408 height 106
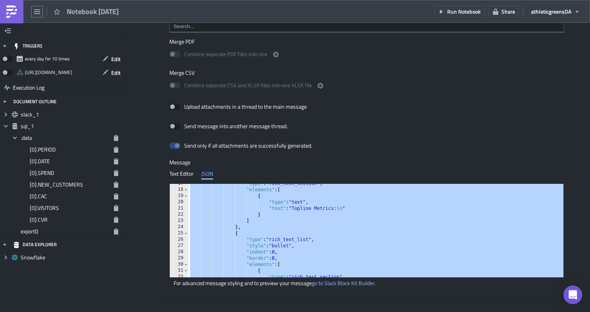
scroll to position [394, 0]
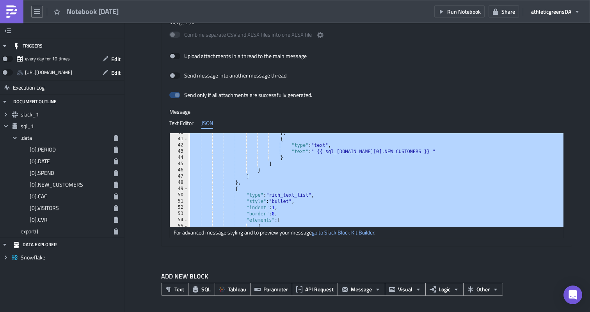
paste textarea
type textarea "}"
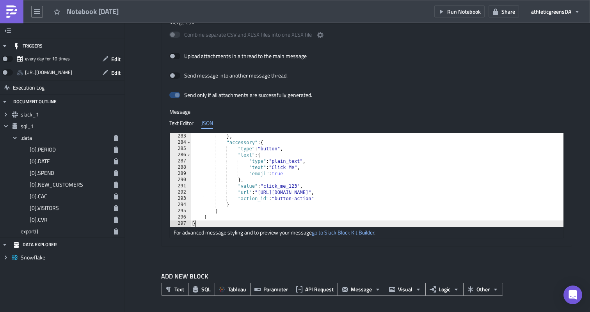
scroll to position [1760, 0]
click at [226, 248] on div "slack_1 Run Render Slack Channels intl-test Attachments Merge PDF Combine separ…" at bounding box center [362, 79] width 420 height 337
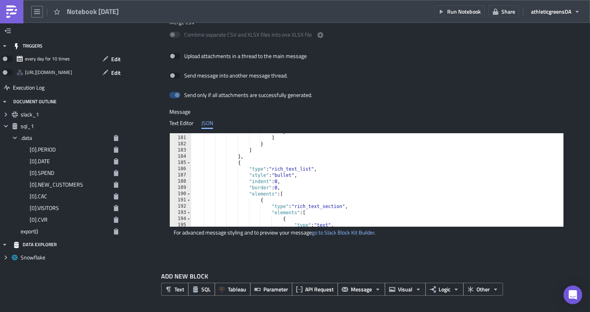
scroll to position [1122, 0]
click at [464, 16] on button "Run Notebook" at bounding box center [459, 11] width 50 height 12
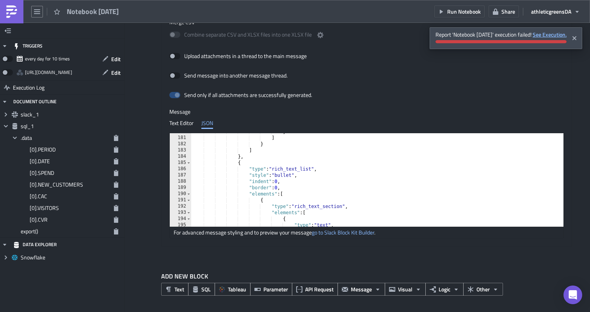
click at [546, 36] on strong "See Execution." at bounding box center [549, 34] width 34 height 8
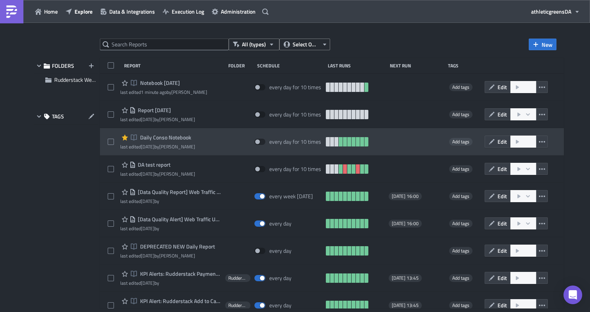
click at [159, 136] on span "Daily Conso Notebook" at bounding box center [164, 137] width 53 height 7
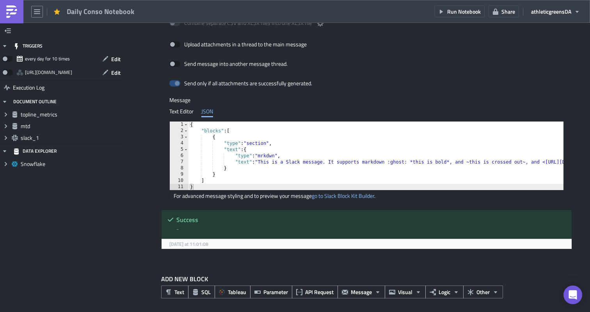
scroll to position [624, 0]
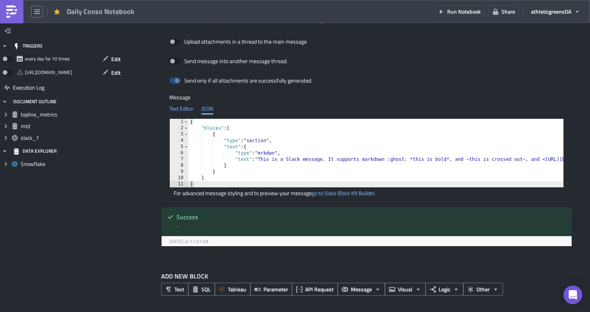
click at [189, 113] on div "Text Editor" at bounding box center [181, 109] width 24 height 12
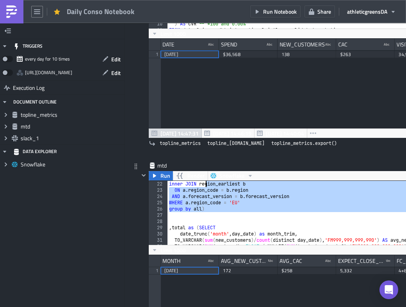
scroll to position [131, 0]
drag, startPoint x: 210, startPoint y: 210, endPoint x: 204, endPoint y: 189, distance: 21.8
click at [204, 183] on div "inner JOIN region_earliest b ON a . region_code = b . region AND a . forecast_v…" at bounding box center [347, 219] width 361 height 76
type textarea "inner JOIN region_earliest b ON a.region_code = b.region"
click at [205, 216] on div "inner JOIN region_earliest b ON a . region_code = b . region AND a . forecast_v…" at bounding box center [347, 219] width 361 height 76
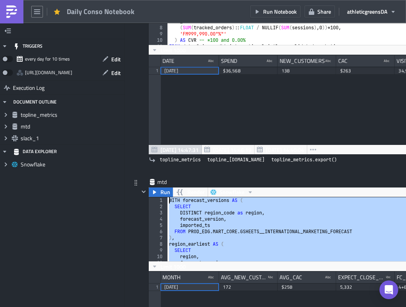
scroll to position [117, 0]
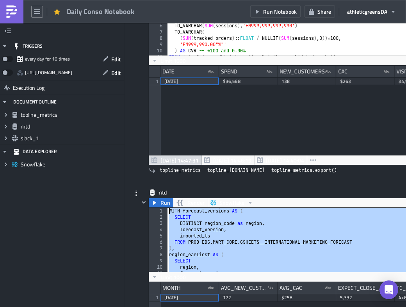
drag, startPoint x: 214, startPoint y: 208, endPoint x: 169, endPoint y: 208, distance: 45.2
click at [169, 208] on div "WITH forecast_versions AS ( SELECT DISTINCT region_code as region , forecast_ve…" at bounding box center [347, 245] width 361 height 76
type textarea "WITH forecast_versions AS ( SELECT"
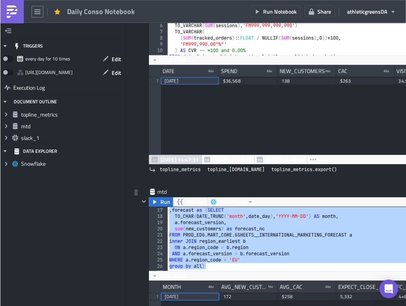
scroll to position [93, 0]
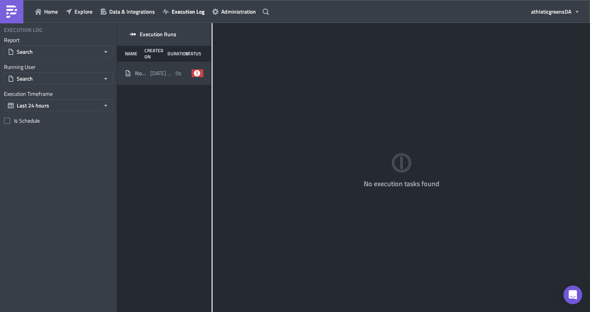
click at [172, 80] on div "Notebook 2025-08-27 2025-08-27 12:42 0s failed" at bounding box center [164, 73] width 94 height 23
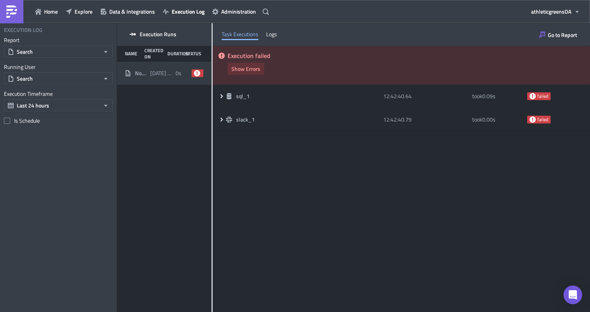
click at [253, 69] on span "Show Errors" at bounding box center [245, 69] width 29 height 8
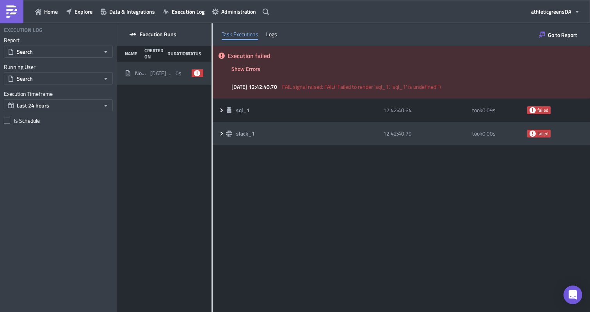
click at [220, 134] on icon at bounding box center [221, 134] width 6 height 6
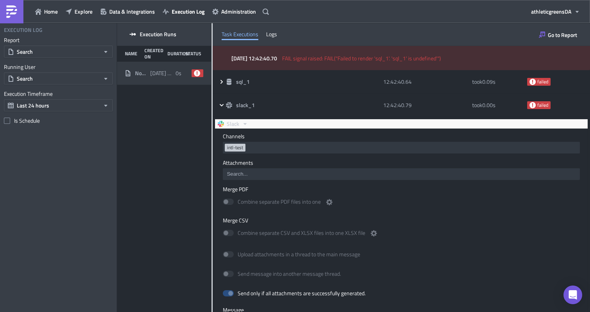
scroll to position [29, 0]
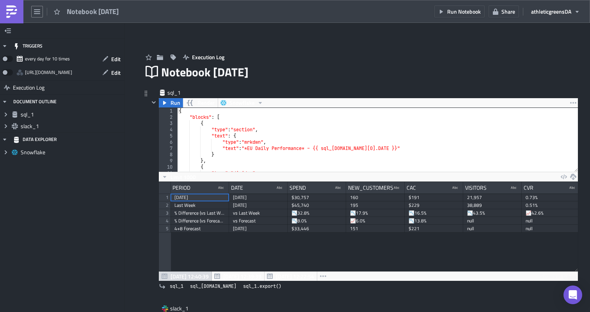
scroll to position [89, 419]
click at [262, 140] on div "{ "blocks" : [ { "type" : "section" , "text" : { "type" : "mrkdwn" , "text" : "…" at bounding box center [381, 146] width 408 height 76
click at [261, 154] on div "{ "blocks" : [ { "type" : "section" , "text" : { "type" : "mrkdwn" , "text" : "…" at bounding box center [381, 146] width 408 height 76
type textarea "] }"
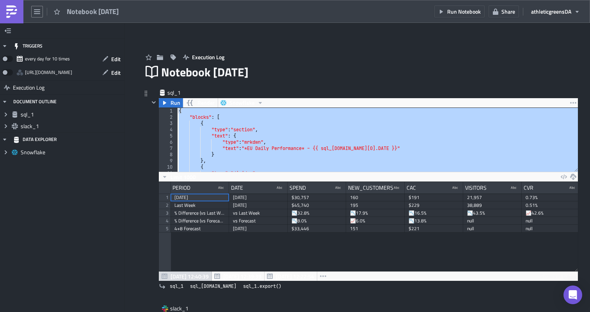
paste textarea
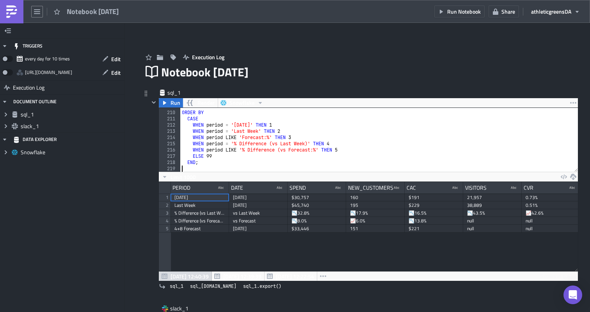
scroll to position [1303, 0]
click at [337, 144] on div "ORDER BY CASE WHEN period = '[DATE]' THEN 1 WHEN period = 'Last Week' THEN 2 WH…" at bounding box center [378, 141] width 397 height 76
click at [295, 137] on div "ORDER BY CASE WHEN period = '[DATE]' THEN 1 WHEN period = 'Last Week' THEN 2 WH…" at bounding box center [378, 141] width 397 height 76
click at [335, 144] on div "ORDER BY CASE WHEN period = '[DATE]' THEN 1 WHEN period = 'Last Week' THEN 2 WH…" at bounding box center [378, 141] width 397 height 76
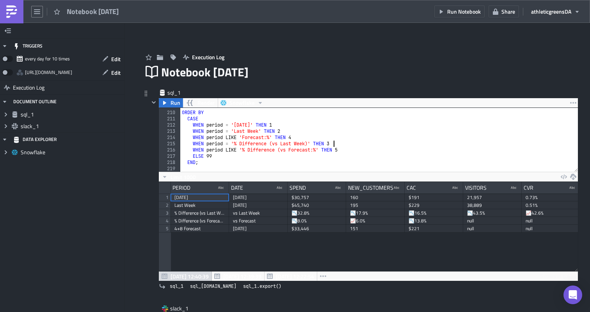
scroll to position [0, 12]
click at [261, 136] on div "ORDER BY CASE WHEN period = '[DATE]' THEN 1 WHEN period = 'Last Week' THEN 2 WH…" at bounding box center [378, 141] width 397 height 76
click at [243, 138] on div "ORDER BY CASE WHEN period = '[DATE]' THEN 1 WHEN period = 'Last Week' THEN 2 WH…" at bounding box center [378, 141] width 397 height 76
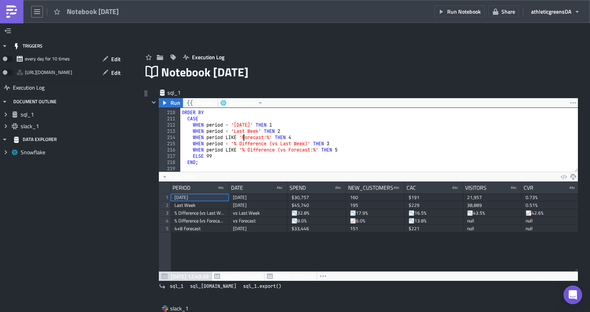
scroll to position [0, 5]
click at [270, 136] on div "ORDER BY CASE WHEN period = '[DATE]' THEN 1 WHEN period = 'Last Week' THEN 2 WH…" at bounding box center [378, 141] width 397 height 76
click at [307, 140] on div "ORDER BY CASE WHEN period = 'Yesterday' THEN 1 WHEN period = 'Last Week' THEN 2…" at bounding box center [378, 141] width 397 height 76
click at [357, 152] on div "ORDER BY CASE WHEN period = 'Yesterday' THEN 1 WHEN period = 'Last Week' THEN 2…" at bounding box center [378, 141] width 397 height 76
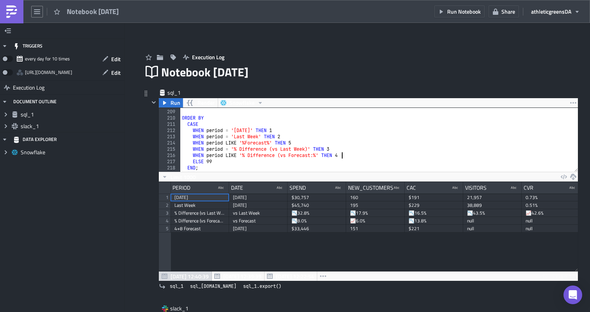
scroll to position [1297, 0]
click at [297, 152] on div "FROM delta_forecast df ORDER BY CASE WHEN period = 'Yesterday' THEN 1 WHEN peri…" at bounding box center [378, 141] width 397 height 76
type textarea "WHEN period = '% Difference (vs Last Week)' THEN 3"
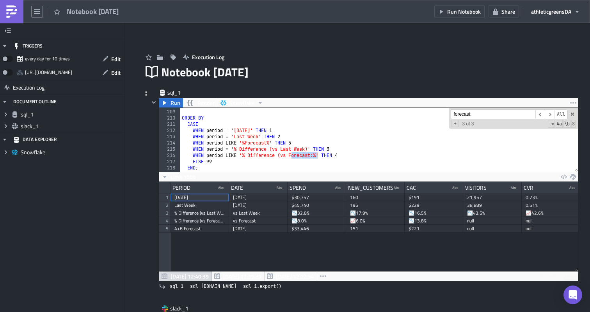
scroll to position [879, 0]
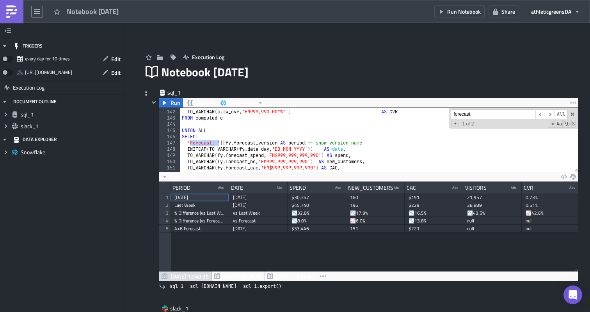
type input "forecast:"
drag, startPoint x: 233, startPoint y: 142, endPoint x: 188, endPoint y: 142, distance: 44.9
click at [188, 142] on div "TO_VARCHAR ( c . lw_sessions , 'FM999,999,999,990' ) AS visitors , TO_VARCHAR (…" at bounding box center [378, 141] width 397 height 76
click at [524, 115] on input "forecast:" at bounding box center [492, 115] width 85 height 10
click at [550, 113] on span "​" at bounding box center [548, 115] width 9 height 10
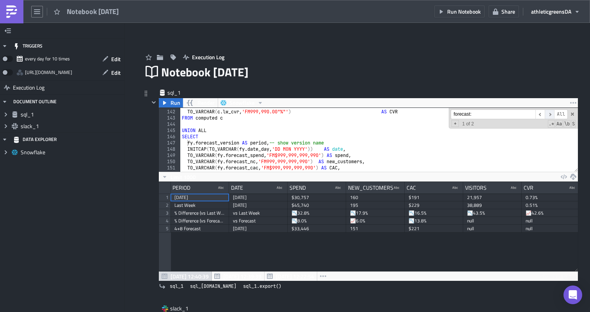
scroll to position [1147, 0]
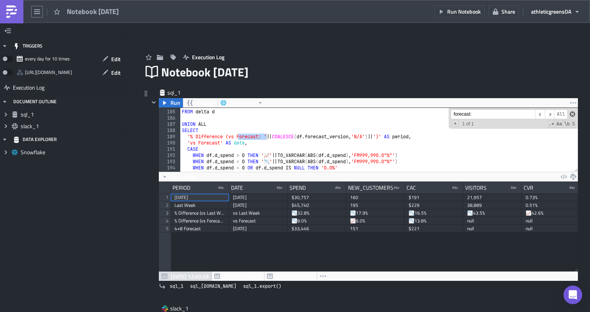
click at [570, 113] on span at bounding box center [571, 114] width 5 height 5
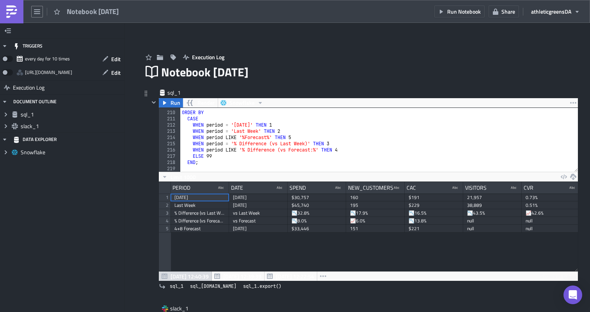
scroll to position [1, 0]
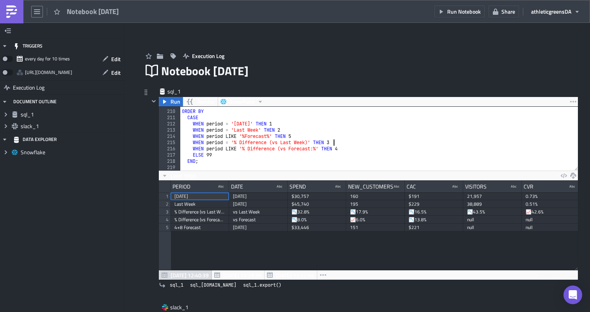
click at [433, 141] on div "ORDER BY CASE WHEN period = 'Yesterday' THEN 1 WHEN period = 'Last Week' THEN 2…" at bounding box center [378, 140] width 397 height 76
type textarea "WHEN period = '% Difference (vs Last Week)' THEN 3"
click at [171, 103] on span "Run" at bounding box center [175, 101] width 10 height 9
click at [467, 12] on span "Run Notebook" at bounding box center [464, 11] width 34 height 8
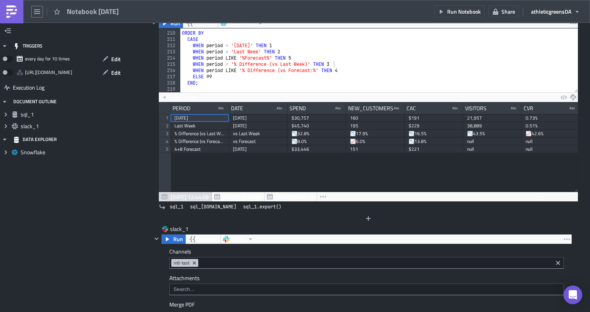
scroll to position [75, 0]
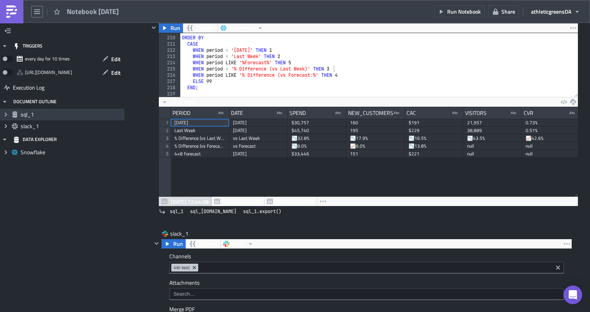
click at [2, 115] on span "Expand group" at bounding box center [6, 115] width 12 height 12
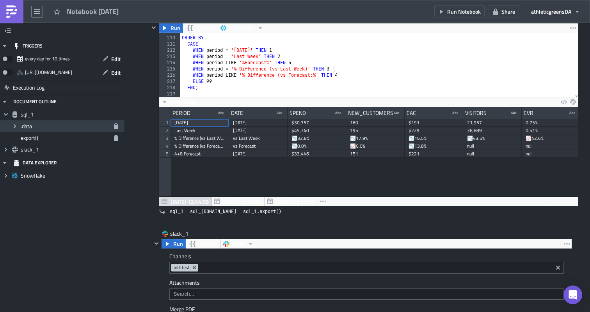
click at [16, 125] on icon "Expand group" at bounding box center [15, 126] width 6 height 6
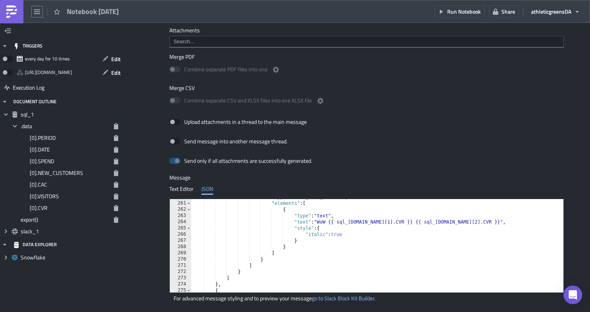
scroll to position [1760, 0]
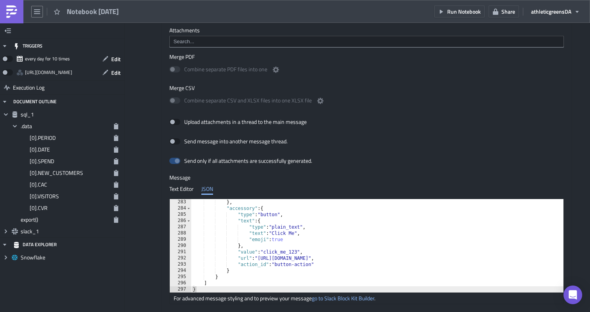
click at [270, 235] on div "} , "accessory" : { "type" : "button" , "text" : { "type" : "plain_text" , "tex…" at bounding box center [395, 252] width 408 height 106
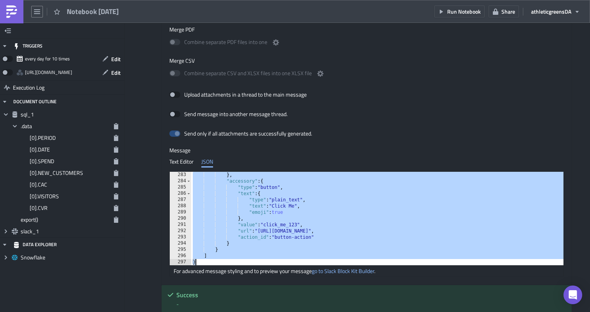
scroll to position [358, 0]
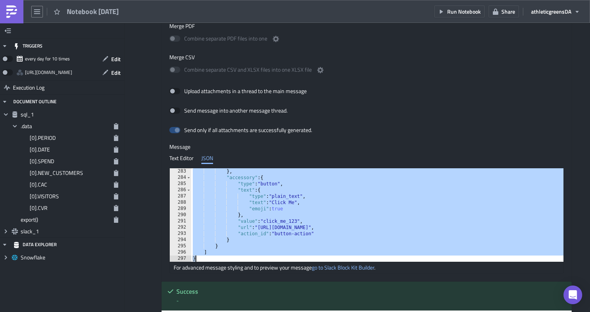
paste textarea
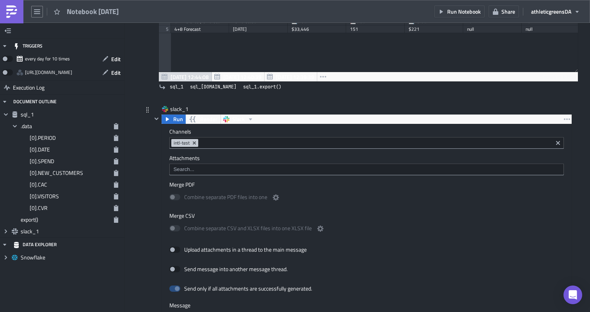
scroll to position [183, 0]
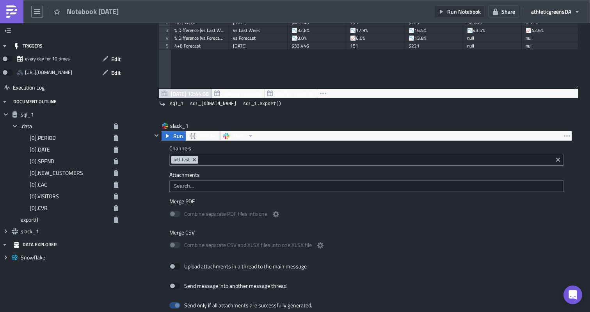
click at [444, 16] on button "Run Notebook" at bounding box center [459, 11] width 50 height 12
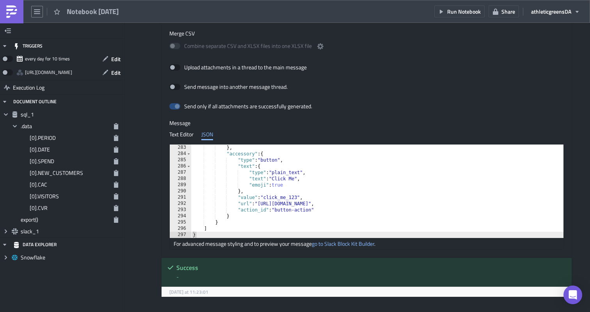
scroll to position [433, 0]
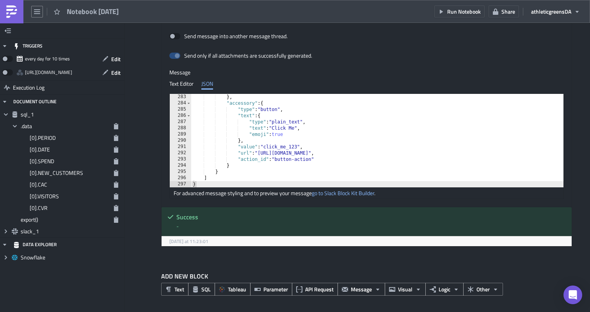
click at [284, 133] on div "} , "accessory" : { "type" : "button" , "text" : { "type" : "plain_text" , "tex…" at bounding box center [395, 147] width 408 height 106
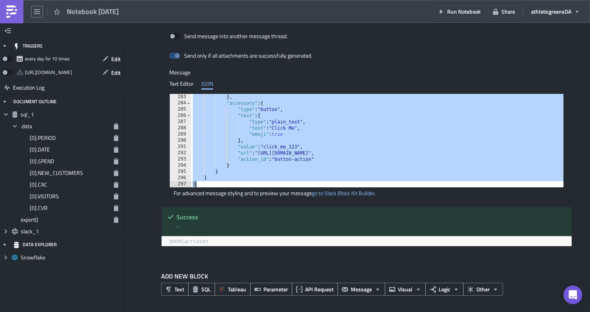
paste textarea
type textarea "}"
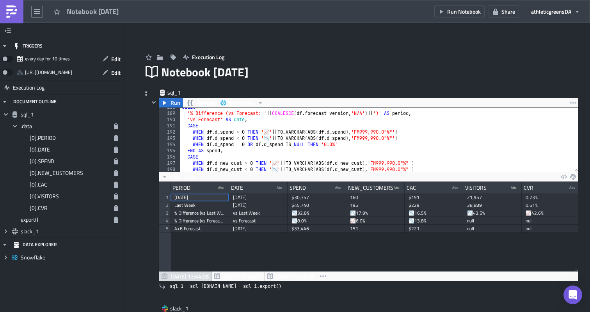
scroll to position [1191, 0]
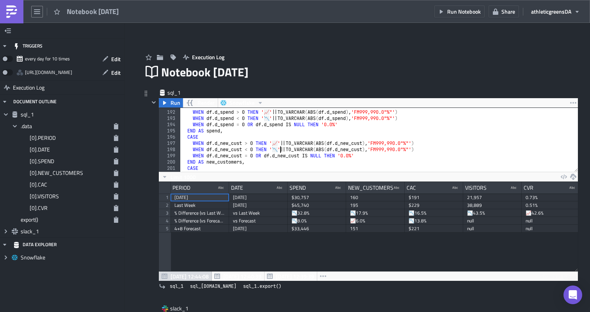
click at [277, 149] on div "CASE WHEN df . d_spend > 0 THEN ' 📈 ' || TO_VARCHAR ( ABS ( df . d_spend ) , 'F…" at bounding box center [378, 141] width 397 height 76
click at [313, 146] on div "CASE WHEN df . d_spend > 0 THEN ' 📈 ' || TO_VARCHAR ( ABS ( df . d_spend ) , 'F…" at bounding box center [378, 141] width 397 height 76
type textarea "WHEN df.d_new_cust > 0 THEN '📈' || TO_VARCHAR(ABS(df.d_new_cust), 'FM999,990.0"…"
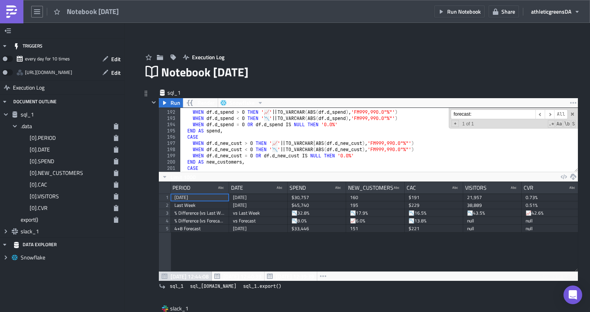
paste input "📉"
type input "📉"
click at [456, 123] on span "+" at bounding box center [454, 123] width 7 height 7
click at [516, 130] on input at bounding box center [492, 126] width 85 height 10
paste input ":arrow_down:"
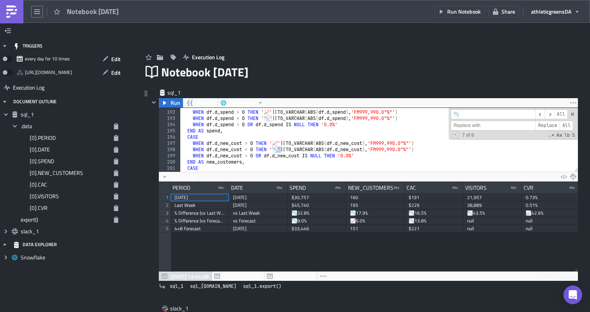
type input ":arrow_down:"
paste input "⬇️"
type input "⬇️"
click at [563, 126] on span "All" at bounding box center [566, 126] width 14 height 10
click at [277, 143] on div "CASE WHEN df . d_spend > 0 THEN ' 📈 ' || TO_VARCHAR ( ABS ( df . d_spend ) , 'F…" at bounding box center [378, 141] width 397 height 76
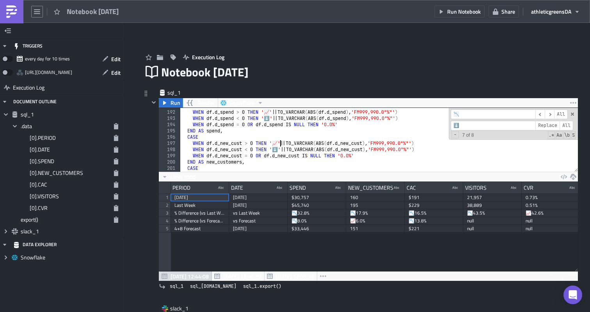
click at [279, 142] on div "CASE WHEN df . d_spend > 0 THEN ' 📈 ' || TO_VARCHAR ( ABS ( df . d_spend ) , 'F…" at bounding box center [378, 141] width 397 height 76
click at [279, 143] on div "CASE WHEN df . d_spend > 0 THEN ' 📈 ' || TO_VARCHAR ( ABS ( df . d_spend ) , 'F…" at bounding box center [378, 141] width 397 height 76
click at [277, 142] on div "CASE WHEN df . d_spend > 0 THEN ' 📈 ' || TO_VARCHAR ( ABS ( df . d_spend ) , 'F…" at bounding box center [378, 141] width 397 height 76
drag, startPoint x: 271, startPoint y: 112, endPoint x: 267, endPoint y: 112, distance: 4.7
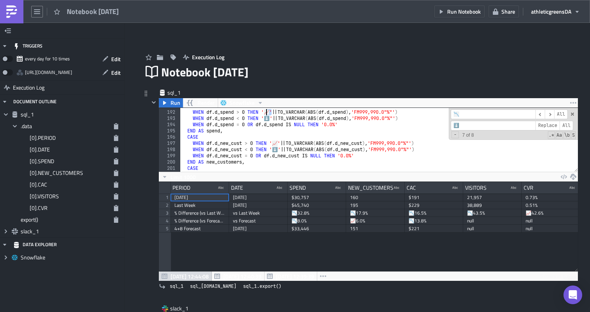
click at [267, 112] on div "CASE WHEN df . d_spend > 0 THEN ' 📈 ' || TO_VARCHAR ( ABS ( df . d_spend ) , 'F…" at bounding box center [378, 141] width 397 height 76
type textarea "WHEN df.d_spend > 0 THEN '📈' || TO_VARCHAR(ABS(df.d_spend), 'FM999,990.0"%"')"
click at [459, 115] on input "📉" at bounding box center [492, 115] width 85 height 10
paste input "📈"
type input "📈"
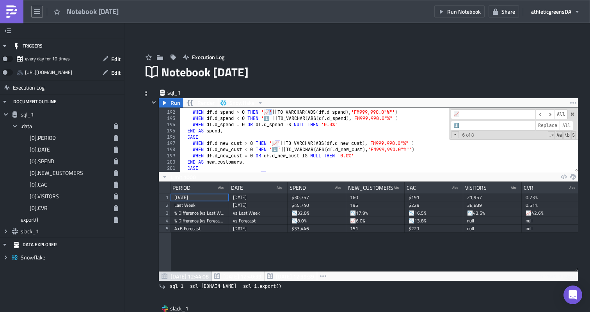
click at [461, 126] on input "⬇️" at bounding box center [492, 126] width 85 height 10
paste input "⬆️"
type input "⬆️"
click at [570, 124] on span "All" at bounding box center [566, 126] width 14 height 10
type textarea "END AS new_customers,"
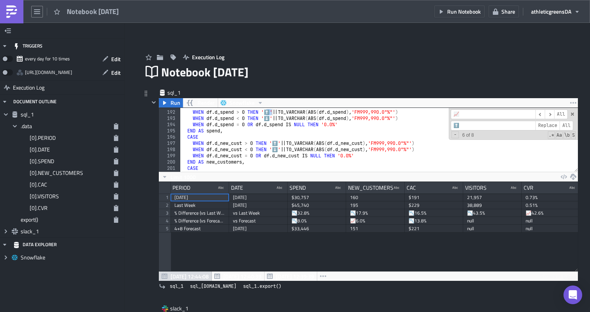
scroll to position [0, 5]
click at [367, 163] on div "CASE WHEN df . d_spend > 0 THEN '⬆️' || TO_VARCHAR ( ABS ( df . d_spend ) , 'FM…" at bounding box center [378, 141] width 397 height 76
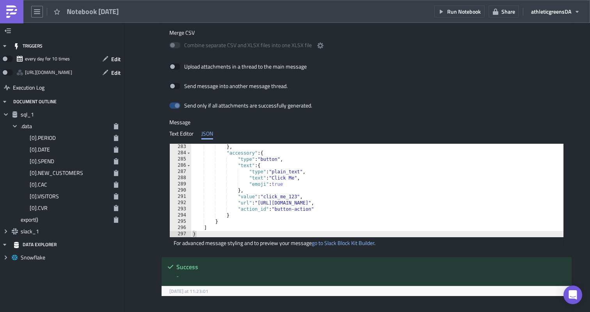
scroll to position [433, 0]
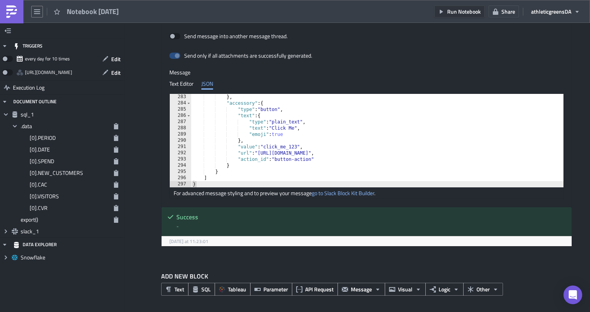
click at [461, 11] on span "Run Notebook" at bounding box center [464, 11] width 34 height 8
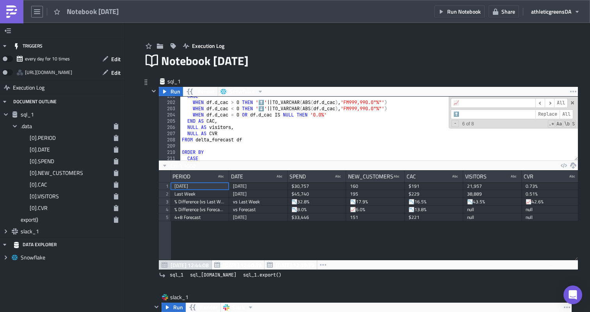
scroll to position [1280, 0]
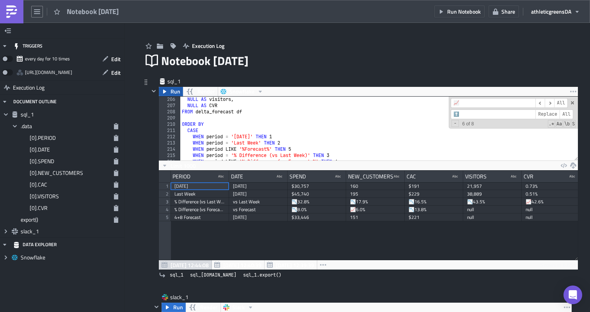
click at [169, 88] on button "Run" at bounding box center [171, 91] width 24 height 9
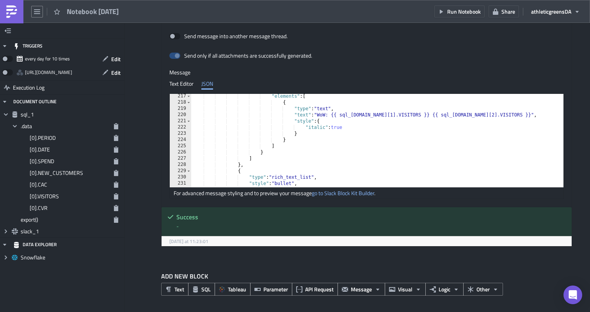
scroll to position [1361, 0]
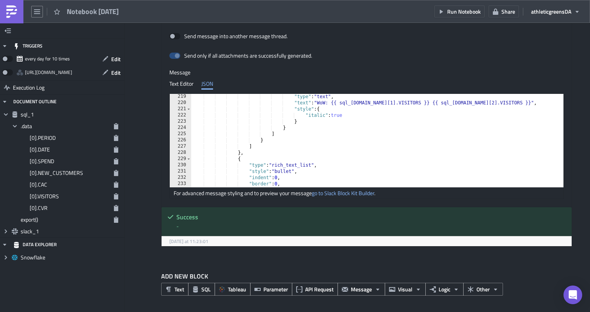
click at [318, 176] on div ""type" : "text" , "text" : "WoW: {{ sql_1.data[1].VISITORS }} {{ sql_1.data[2].…" at bounding box center [395, 147] width 408 height 106
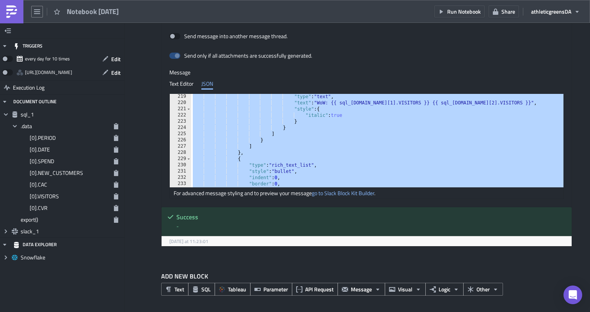
paste textarea
type textarea "}"
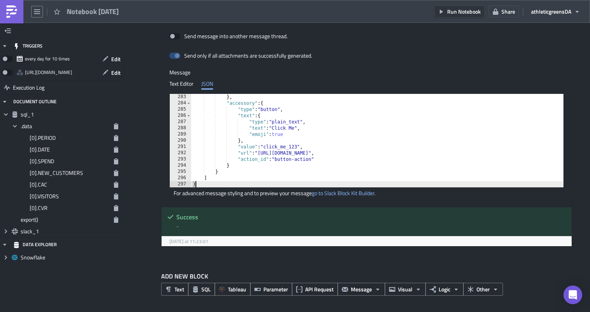
click at [466, 9] on span "Run Notebook" at bounding box center [464, 11] width 34 height 8
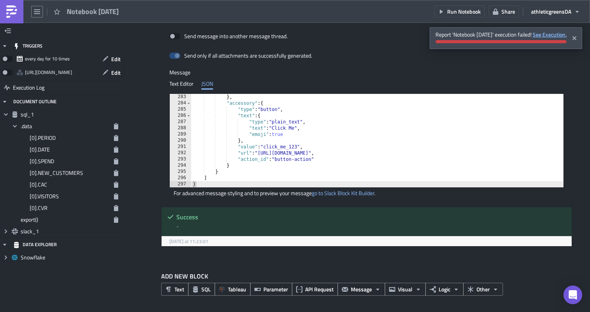
click at [540, 35] on strong "See Execution." at bounding box center [549, 34] width 34 height 8
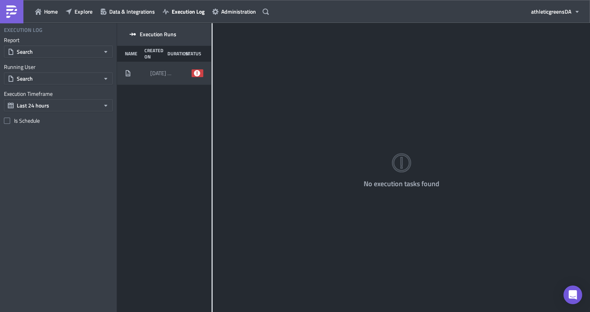
click at [168, 77] on div "[DATE] 12:57" at bounding box center [160, 73] width 21 height 14
click at [198, 71] on icon at bounding box center [197, 73] width 6 height 6
click at [150, 73] on span "[DATE] 12:57" at bounding box center [160, 73] width 21 height 7
click at [156, 107] on div "Execution Runs Name Created On Duration Status [DATE] 12:57 failed" at bounding box center [164, 168] width 94 height 291
click at [183, 81] on div "[DATE] 12:57 failed" at bounding box center [164, 73] width 94 height 23
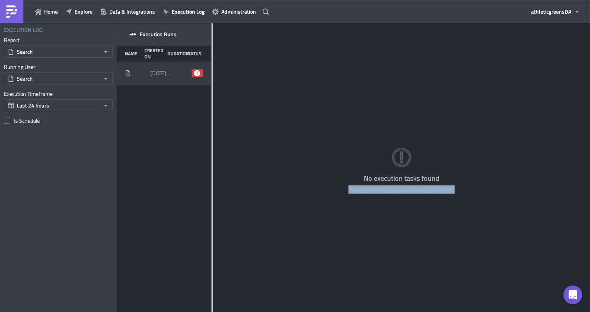
drag, startPoint x: 456, startPoint y: 193, endPoint x: 348, endPoint y: 192, distance: 108.4
click at [348, 192] on div "No execution tasks found Execution failed: unexpected char '\\' at 10187" at bounding box center [401, 168] width 377 height 291
copy div "Execution failed: unexpected char '\\' at 10187"
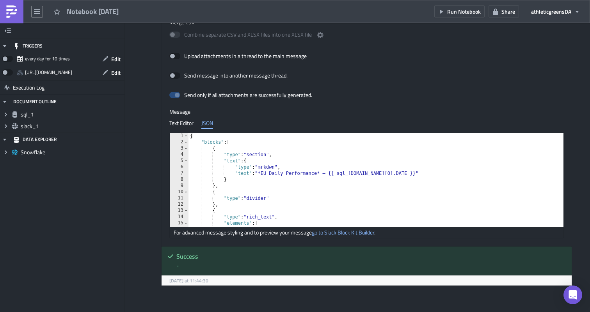
scroll to position [14, 0]
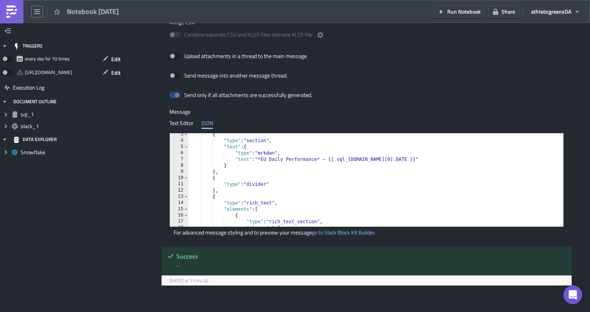
click at [278, 199] on div "{ "type" : "section" , "text" : { "type" : "mrkdwn" , "text" : "*EU Daily Perfo…" at bounding box center [392, 184] width 408 height 106
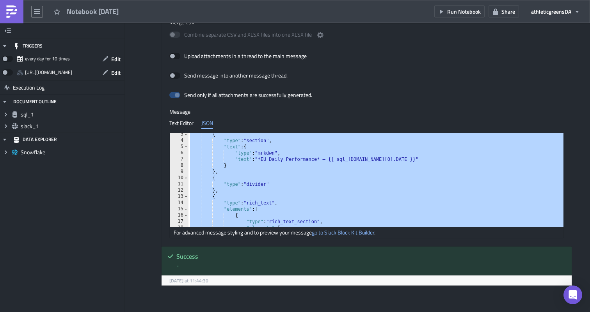
paste textarea
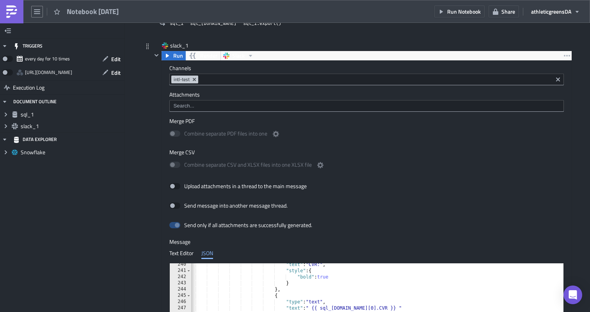
scroll to position [222, 0]
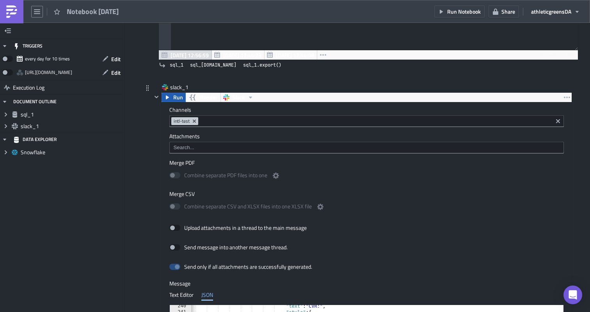
click at [179, 100] on span "Run" at bounding box center [178, 97] width 10 height 9
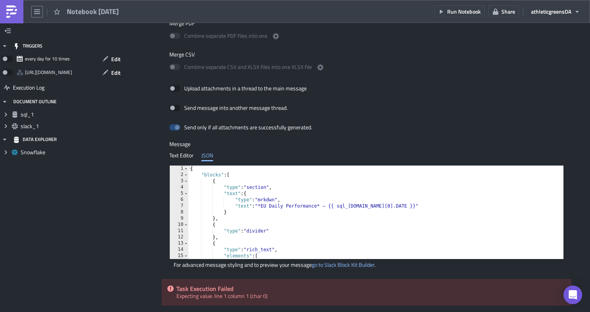
scroll to position [421, 0]
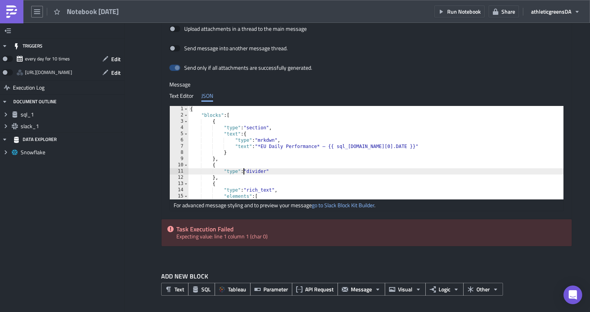
click at [245, 172] on div "{ "blocks" : [ { "type" : "section" , "text" : { "type" : "mrkdwn" , "text" : "…" at bounding box center [392, 159] width 408 height 106
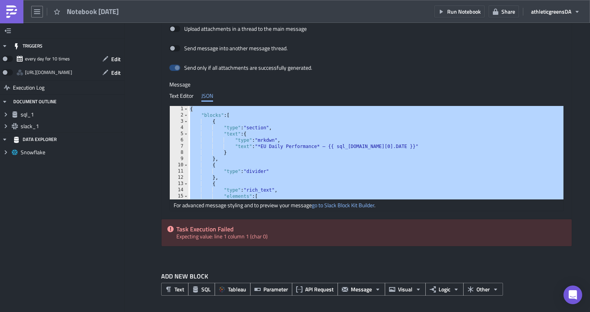
click at [241, 236] on div "Task Execution Failed Expecting value: line 1 column 1 (char 0)" at bounding box center [366, 233] width 410 height 27
copy div "Expecting value: line 1 column 1 (char 0)"
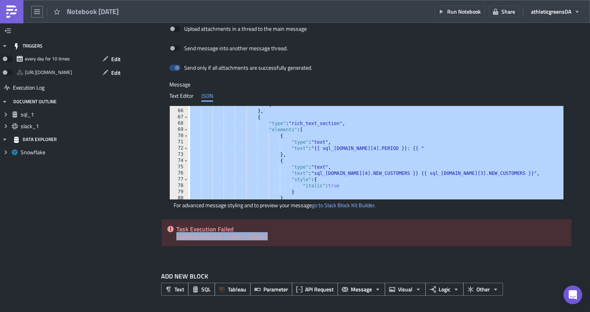
scroll to position [435, 0]
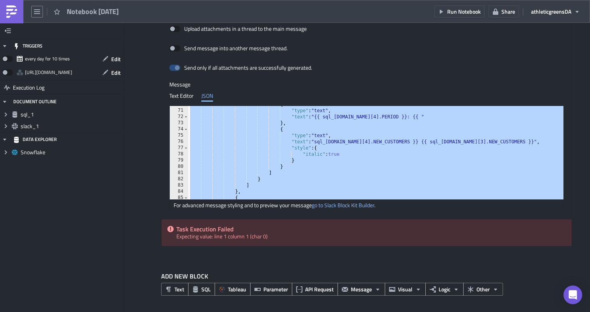
click at [267, 165] on div "{ "type" : "text" , "text" : "{{ sql_[DOMAIN_NAME][4].PERIOD }}: {{ " } , { "ty…" at bounding box center [392, 154] width 408 height 106
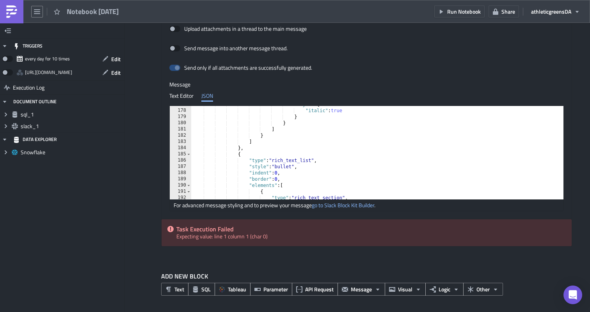
type textarea "] }"
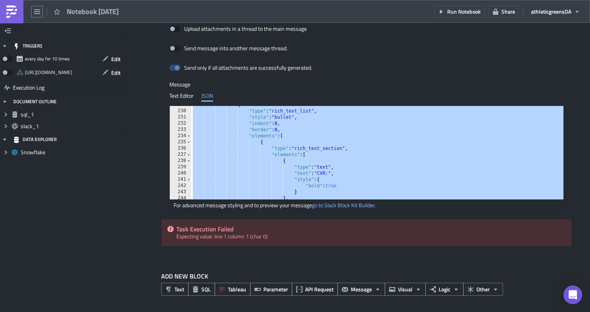
paste textarea
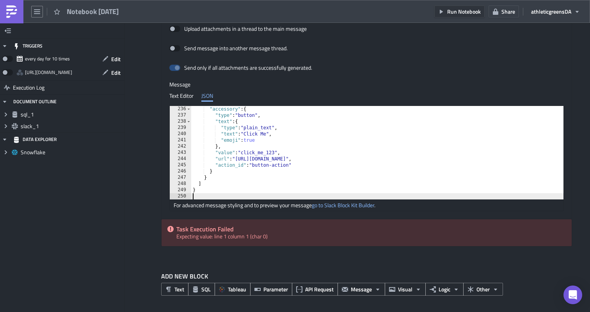
click at [460, 16] on button "Run Notebook" at bounding box center [459, 11] width 50 height 12
